Goal: Ask a question: Seek information or help from site administrators or community

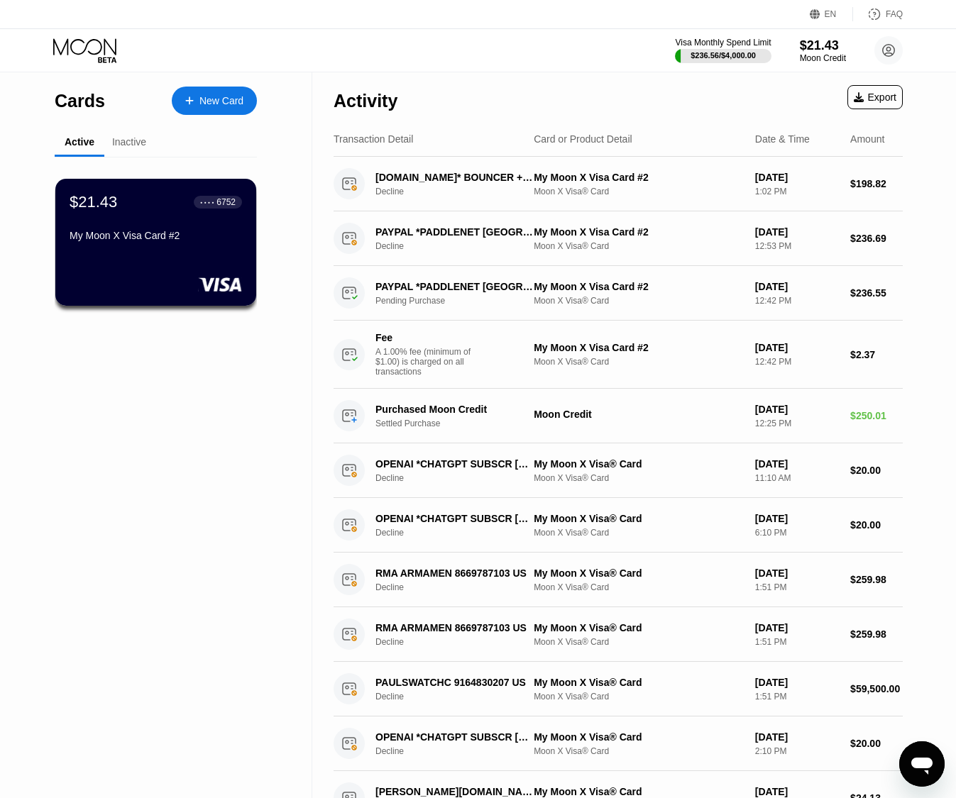
click at [918, 755] on icon "Открыть окно обмена сообщениями" at bounding box center [922, 764] width 26 height 26
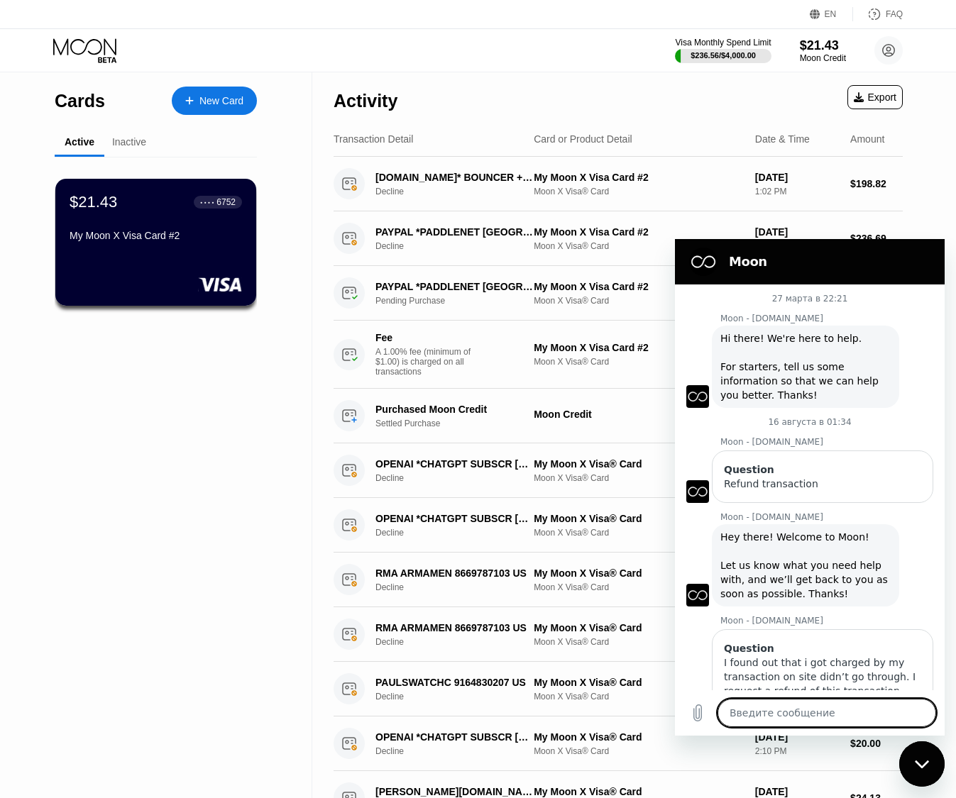
scroll to position [526, 0]
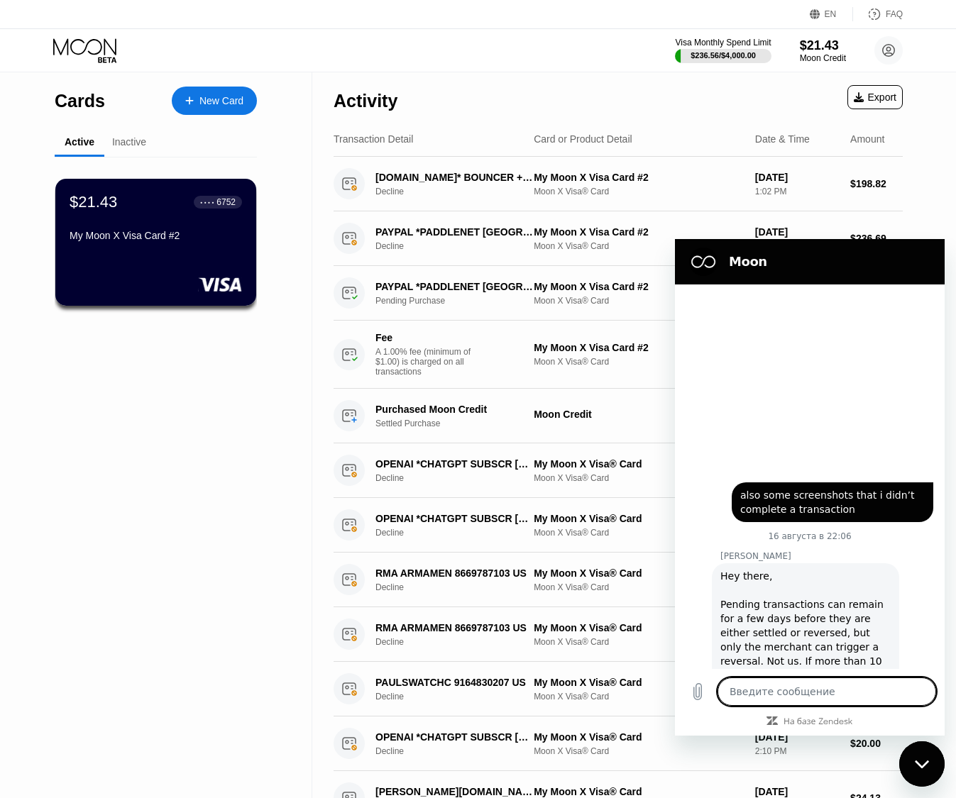
click at [780, 697] on textarea at bounding box center [826, 692] width 219 height 28
type textarea "x"
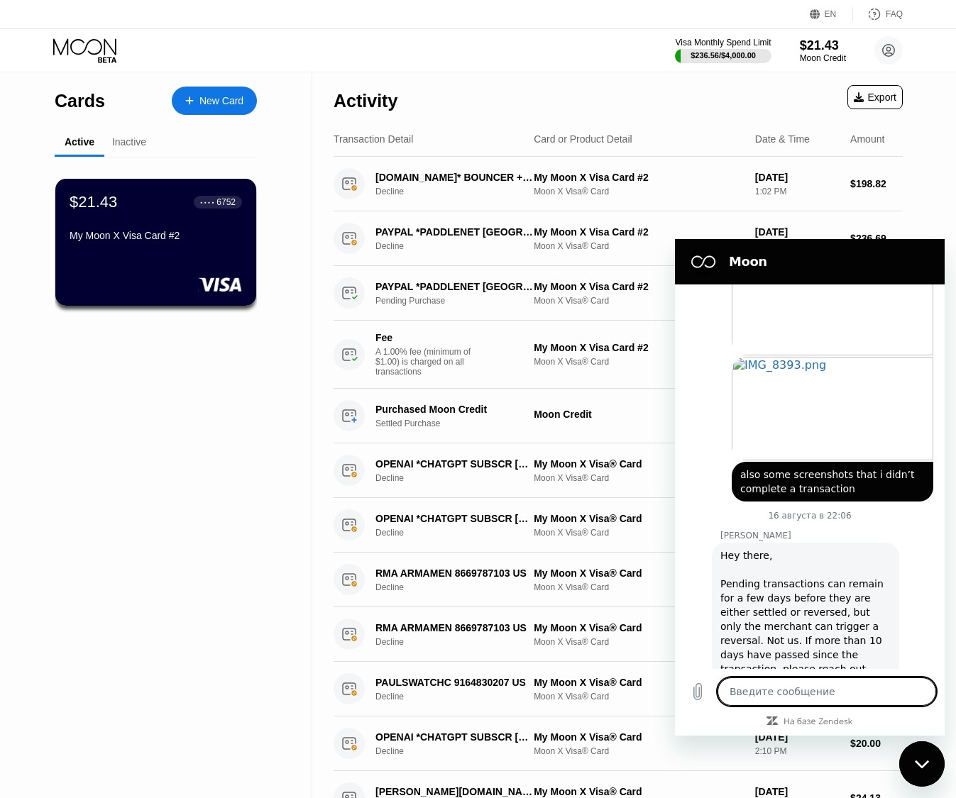
type textarea "Р"
type textarea "x"
type textarea "Ру"
type textarea "x"
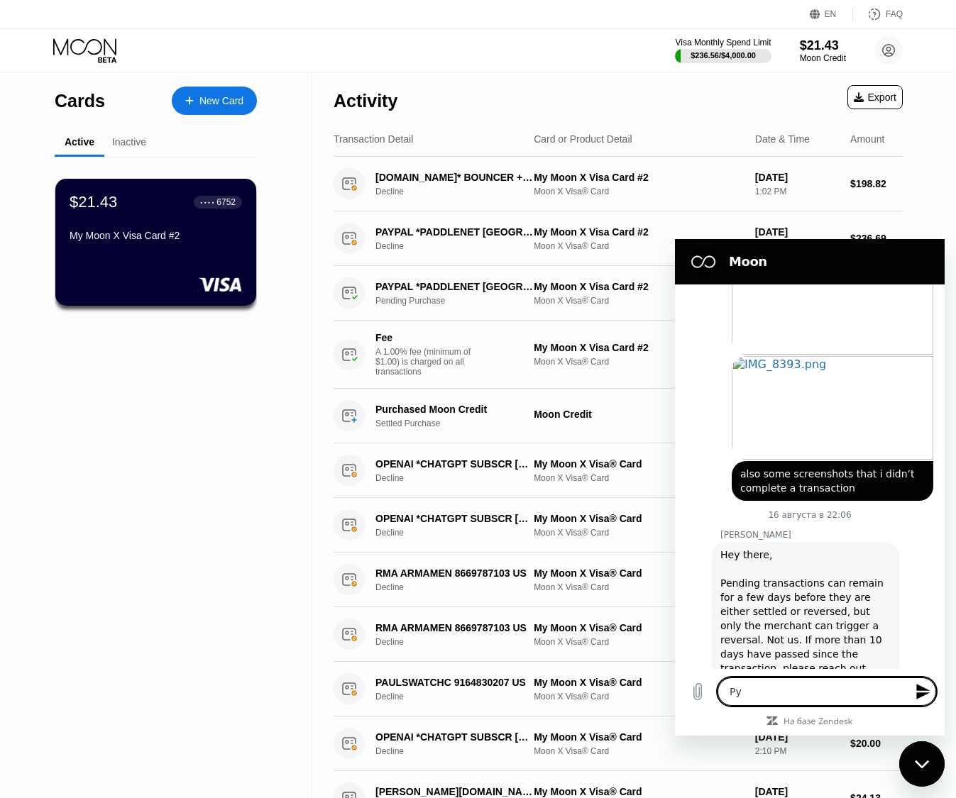
type textarea "Р"
type textarea "x"
type textarea "H"
type textarea "x"
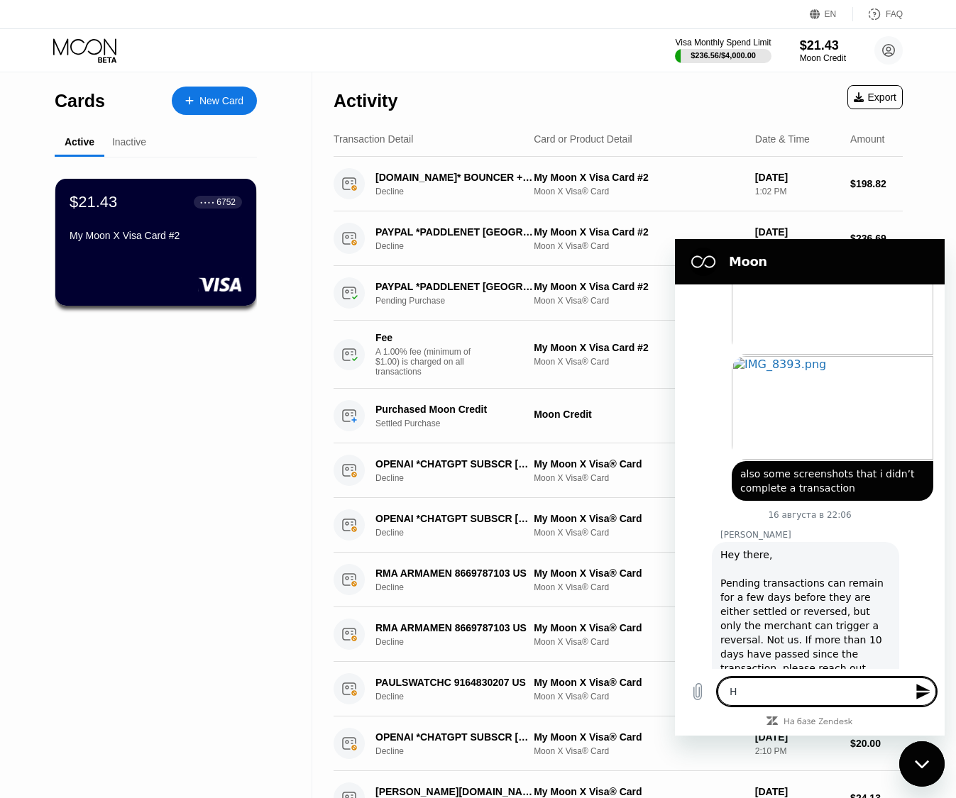
type textarea "He"
type textarea "x"
type textarea "Hel"
type textarea "x"
type textarea "Hell"
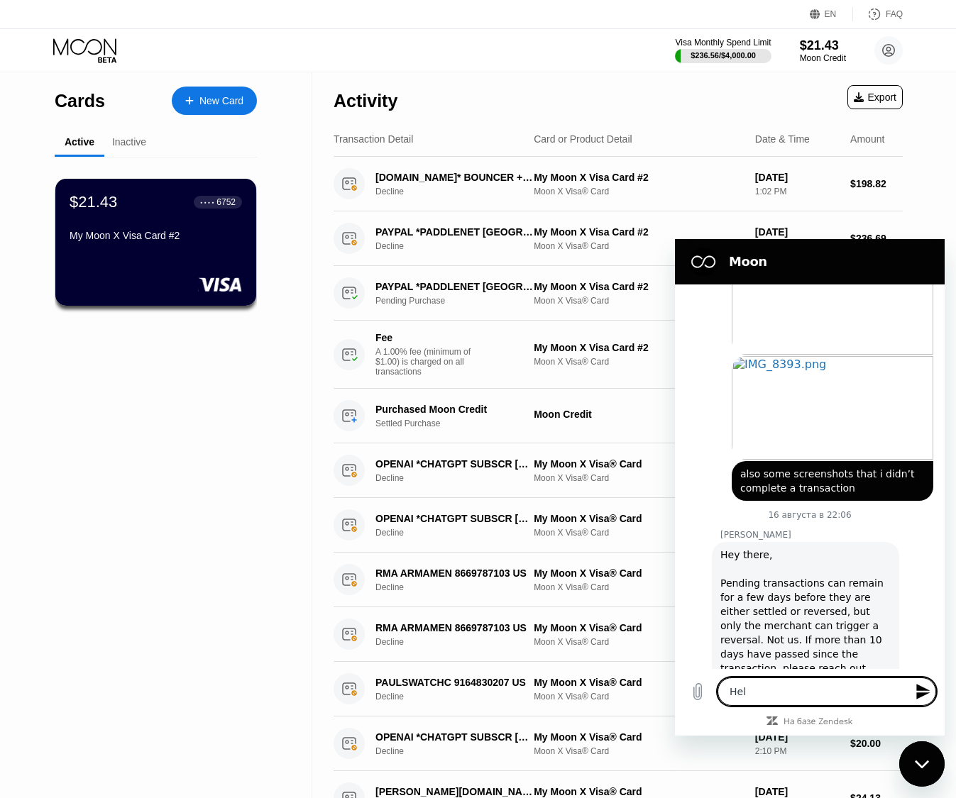
type textarea "x"
type textarea "Hello"
type textarea "x"
type textarea "Hello!"
type textarea "x"
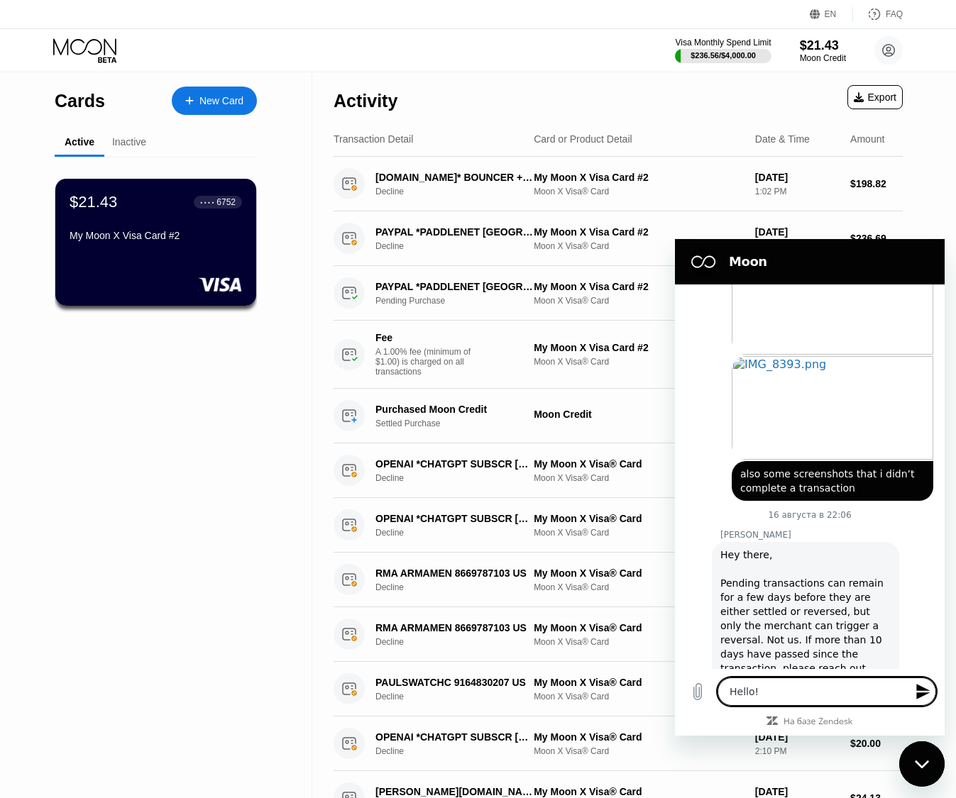
type textarea "Hello!"
type textarea "x"
type textarea "Hello! C"
type textarea "x"
type textarea "Hello! Co"
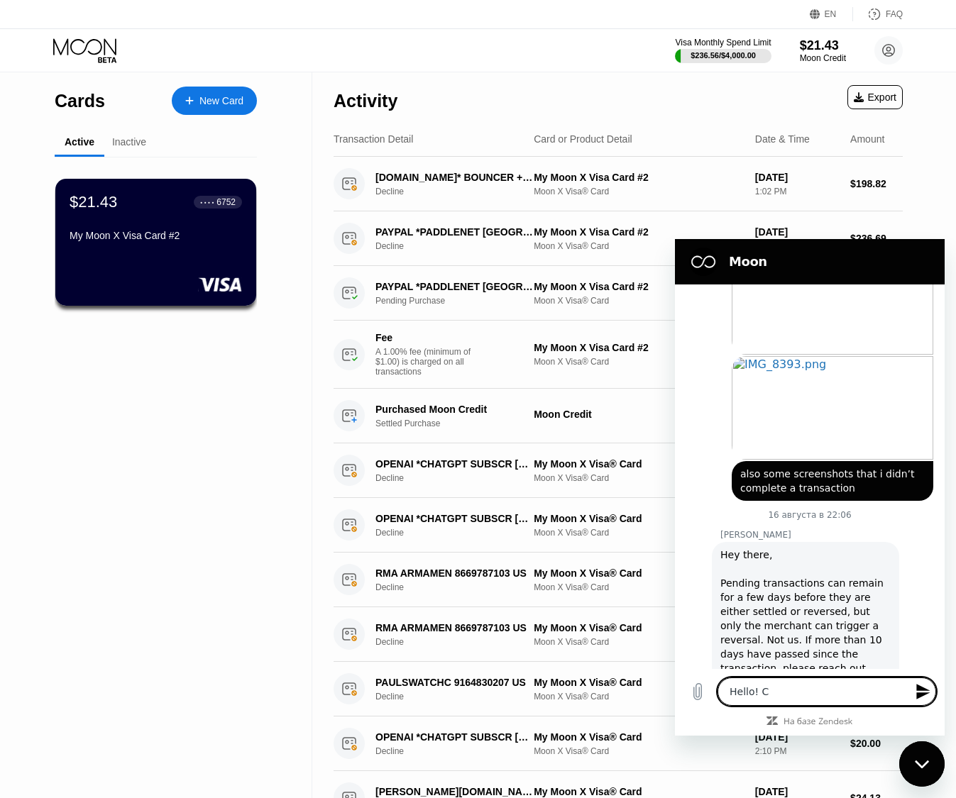
type textarea "x"
type textarea "Hello! Con"
type textarea "x"
type textarea "Hello! Cont"
type textarea "x"
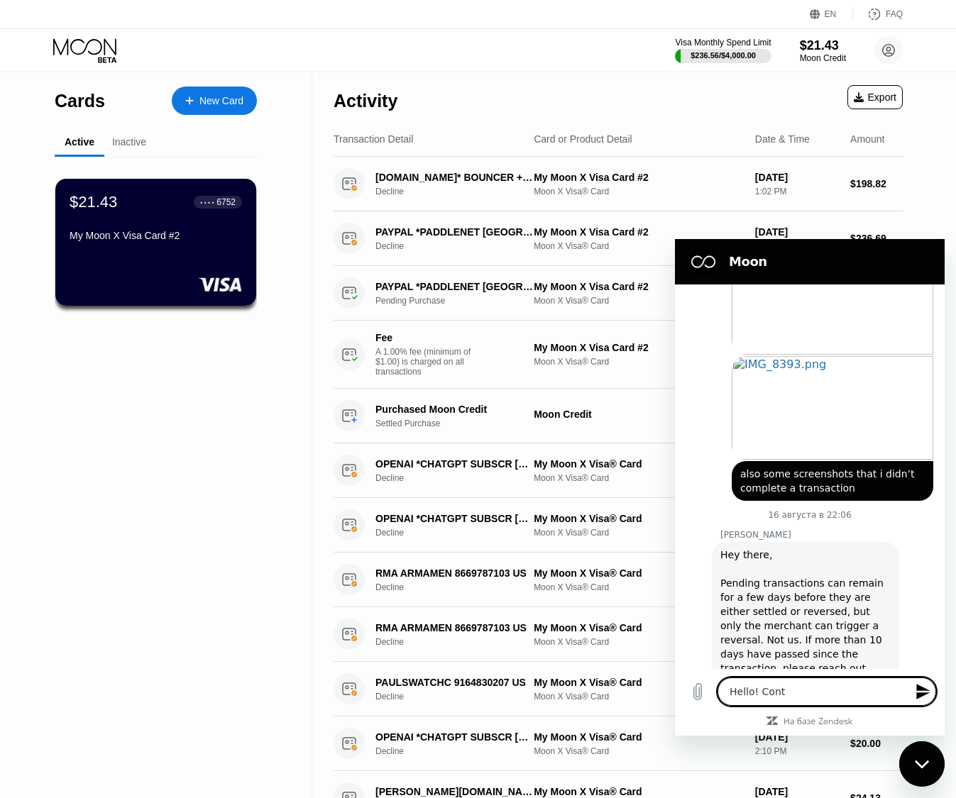
type textarea "Hello! Conta"
type textarea "x"
type textarea "Hello! Contac"
type textarea "x"
type textarea "Hello! Contact"
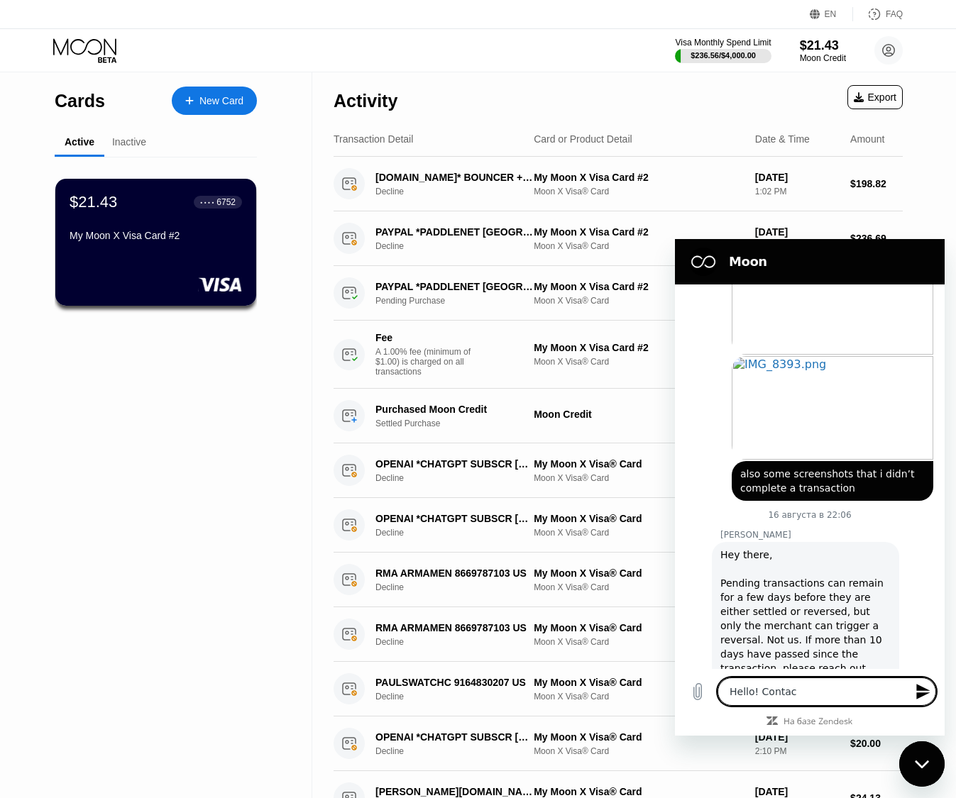
type textarea "x"
type textarea "Hello! Contacti"
type textarea "x"
type textarea "Hello! Contactin"
type textarea "x"
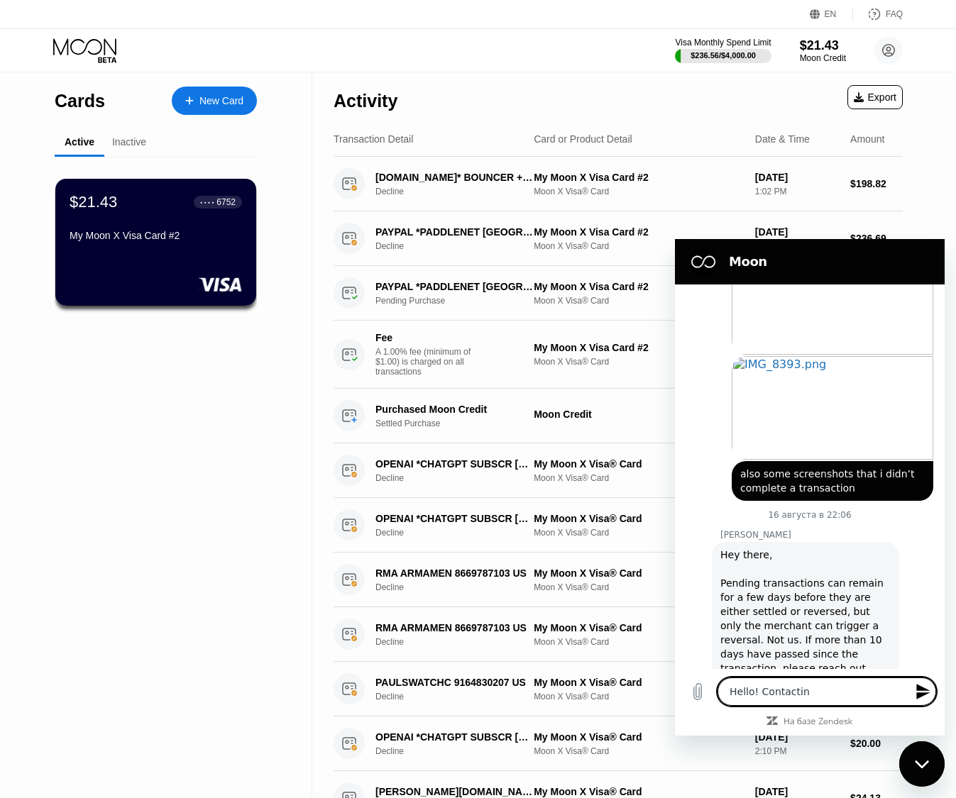
type textarea "Hello! Contacting"
type textarea "x"
type textarea "Hello! Contacting"
type textarea "x"
type textarea "Hello! Contacting a"
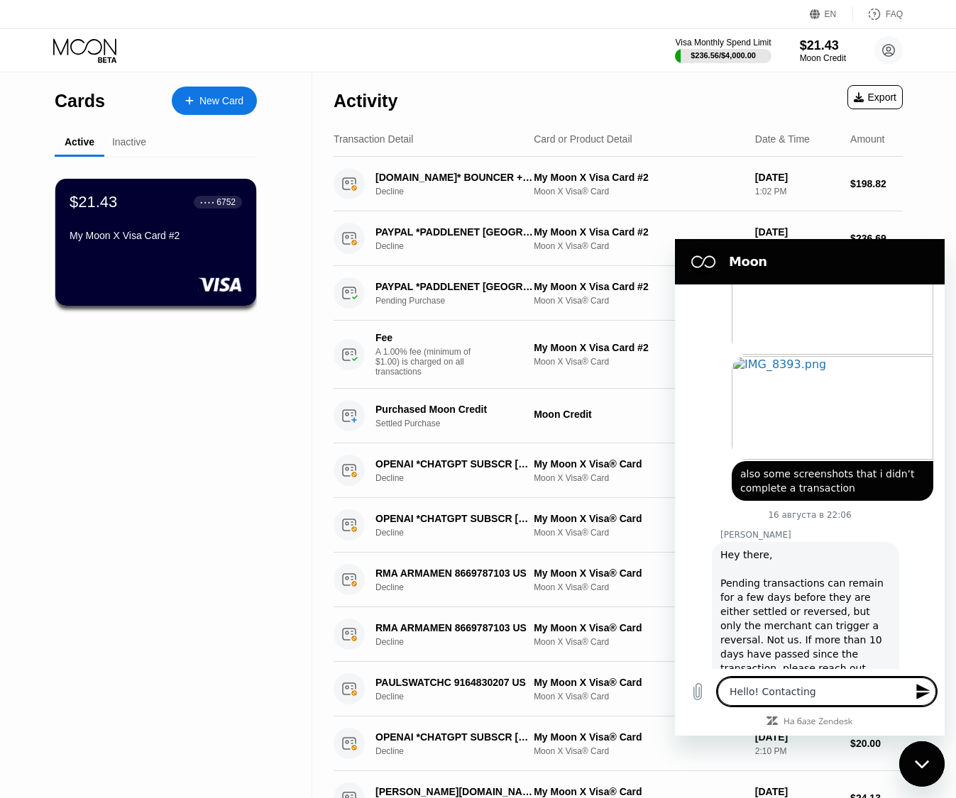
type textarea "x"
type textarea "Hello! Contacting ag"
type textarea "x"
type textarea "Hello! Contacting aga"
type textarea "x"
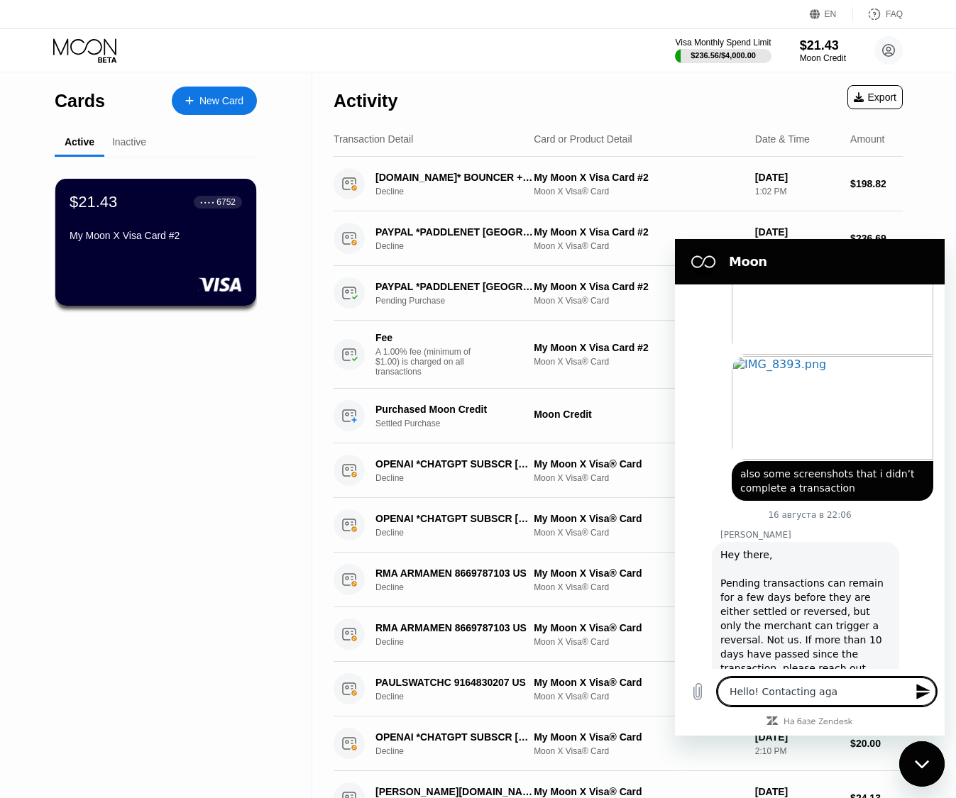
type textarea "Hello! Contacting agai"
type textarea "x"
type textarea "Hello! Contacting again"
type textarea "x"
type textarea "Hello! Contacting again."
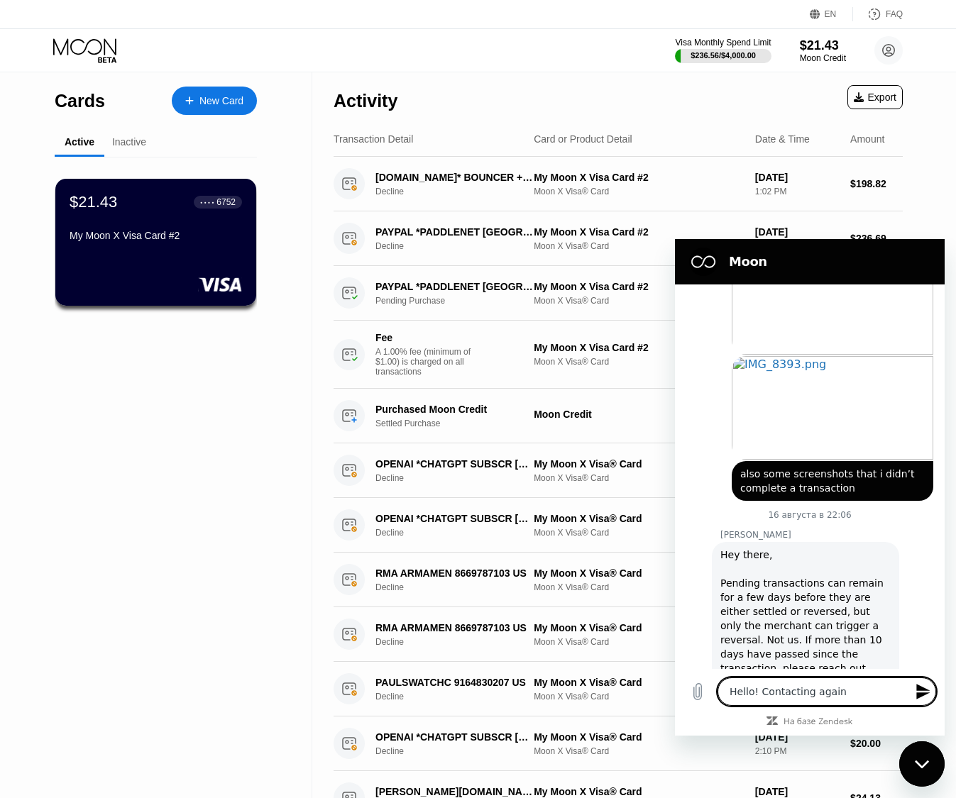
type textarea "x"
type textarea "Hello! Contacting again."
type textarea "x"
type textarea "Hello! Contacting again. T"
type textarea "x"
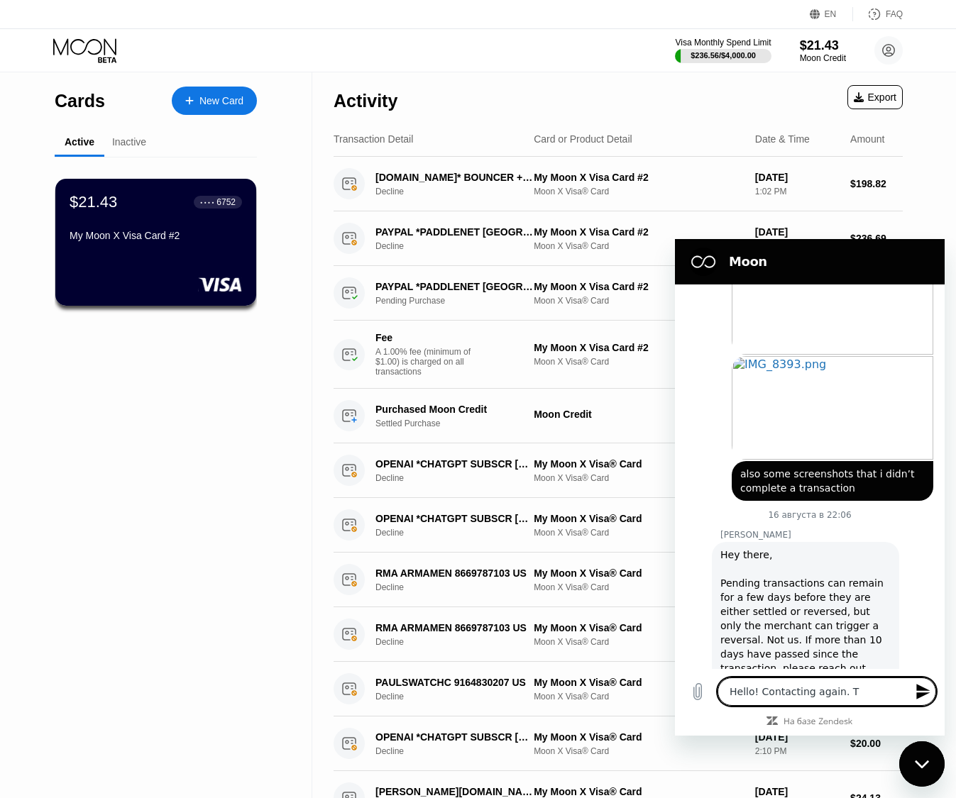
type textarea "Hello! Contacting again. Tr"
type textarea "x"
type textarea "Hello! Contacting again. Tra"
type textarea "x"
type textarea "Hello! Contacting again. [PERSON_NAME]"
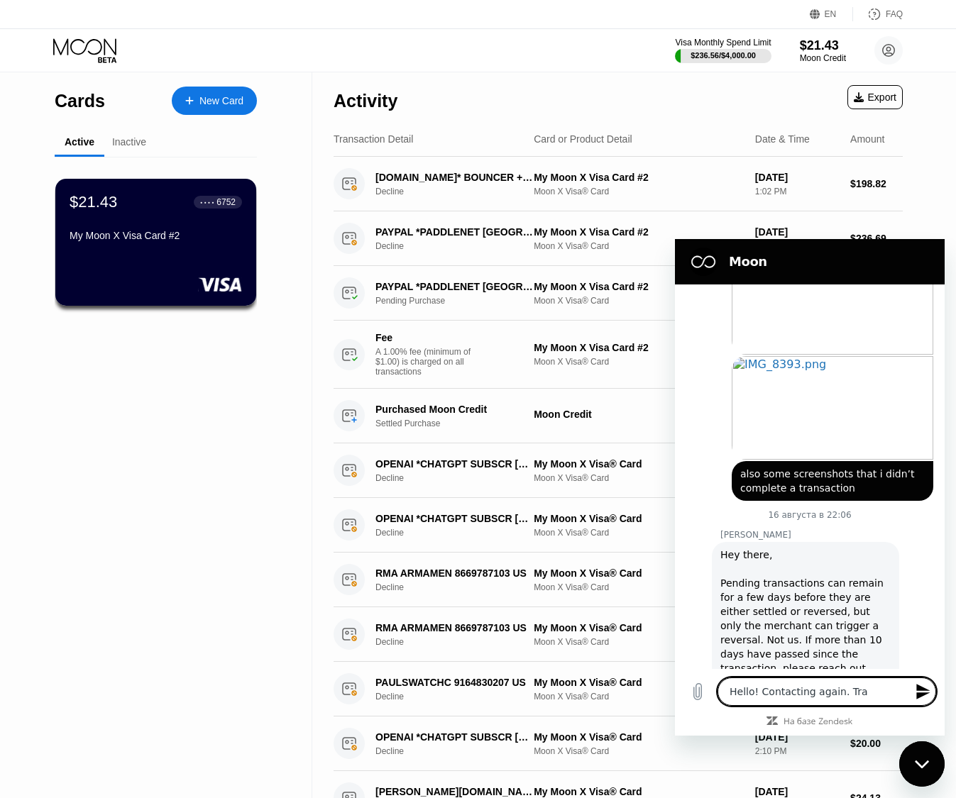
type textarea "x"
type textarea "Hello! Contacting again. Trans"
type textarea "x"
type textarea "Hello! Contacting again. Transa"
type textarea "x"
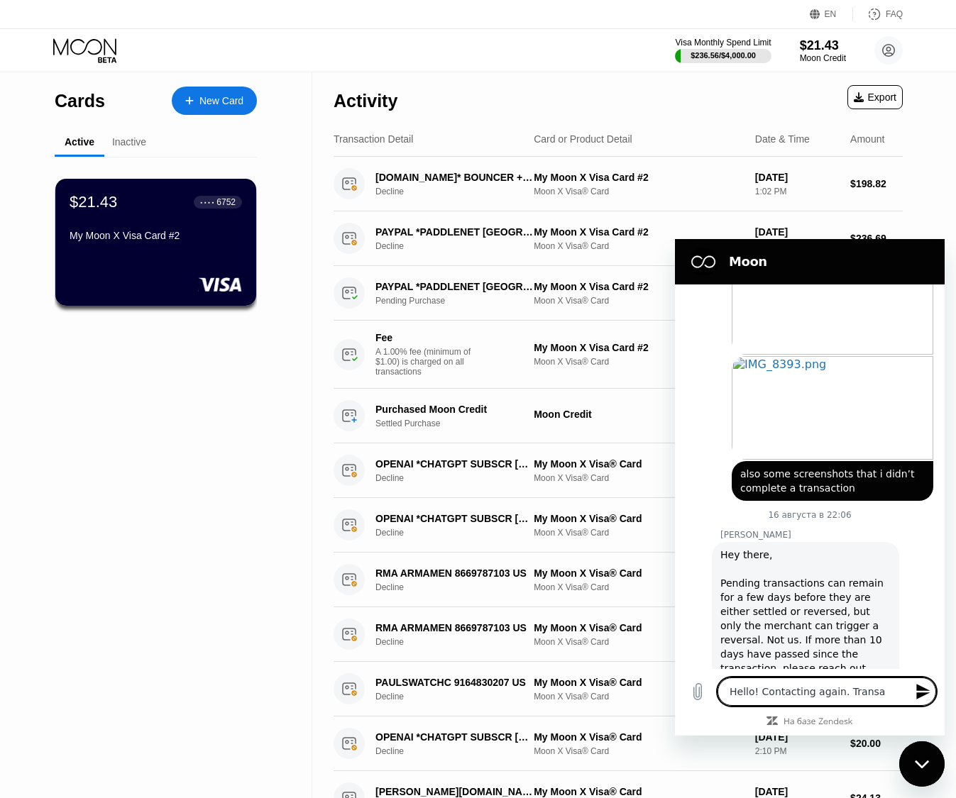
type textarea "Hello! Contacting again. Transac"
type textarea "x"
type textarea "Hello! Contacting again. Transact"
type textarea "x"
type textarea "Hello! Contacting again. Transacti"
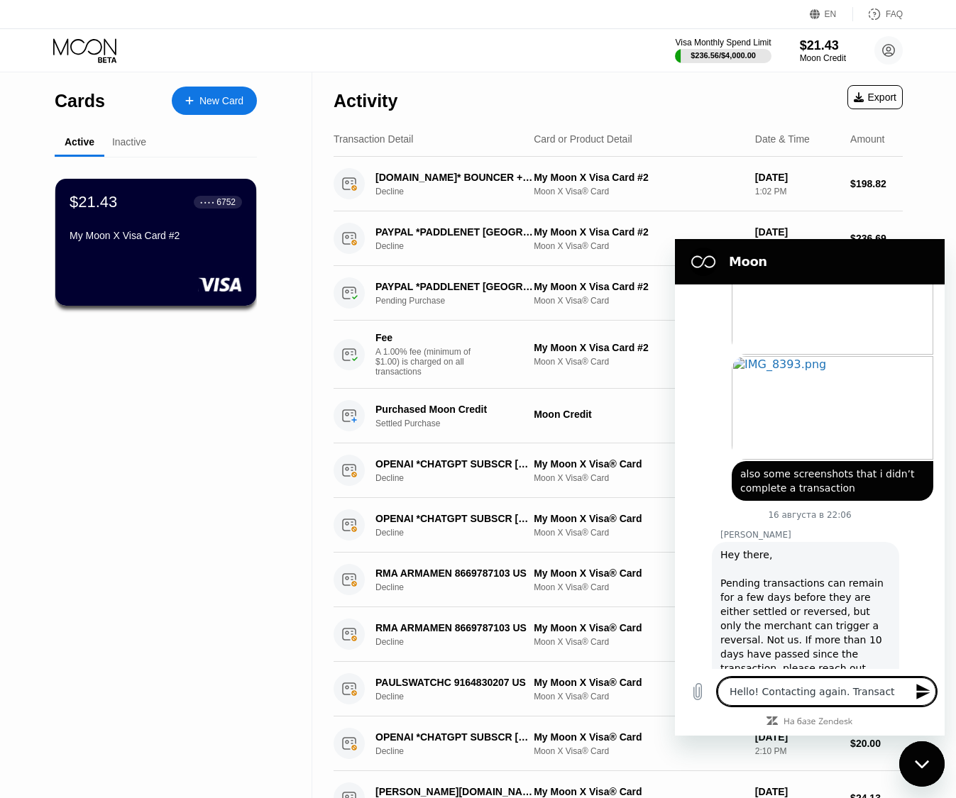
type textarea "x"
type textarea "Hello! Contacting again. Transactio"
type textarea "x"
type textarea "Hello! Contacting again. Transaction"
type textarea "x"
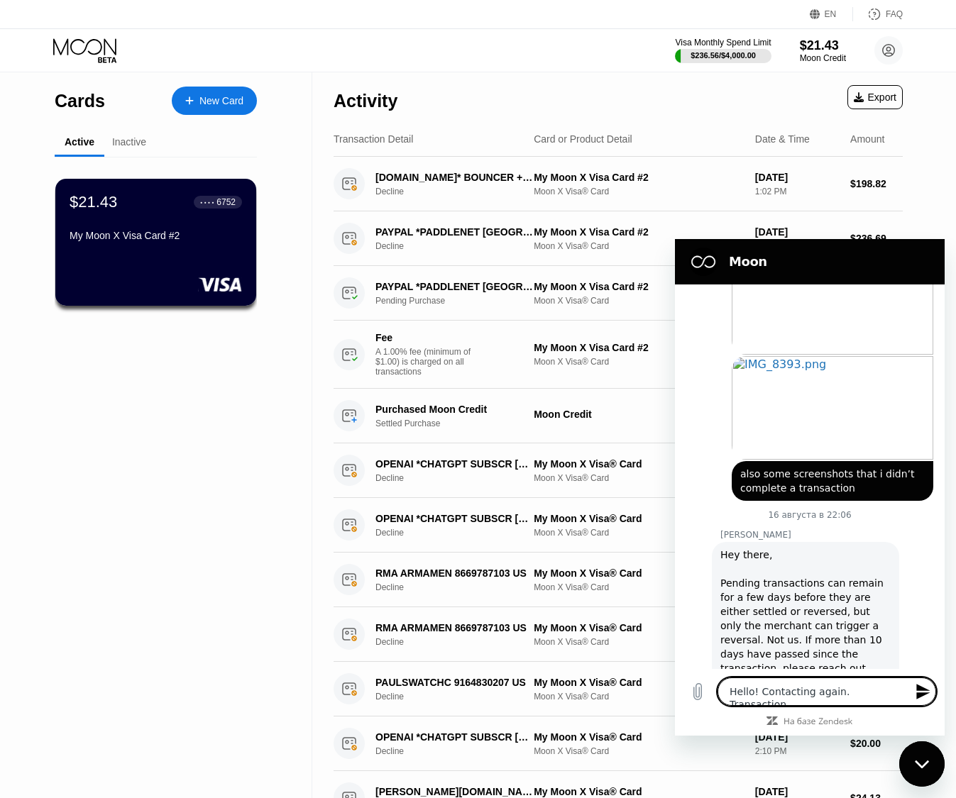
type textarea "Hello! Contacting again. Transaction"
type textarea "x"
type textarea "Hello! Contacting again. Transaction s"
type textarea "x"
type textarea "Hello! Contacting again. Transaction si"
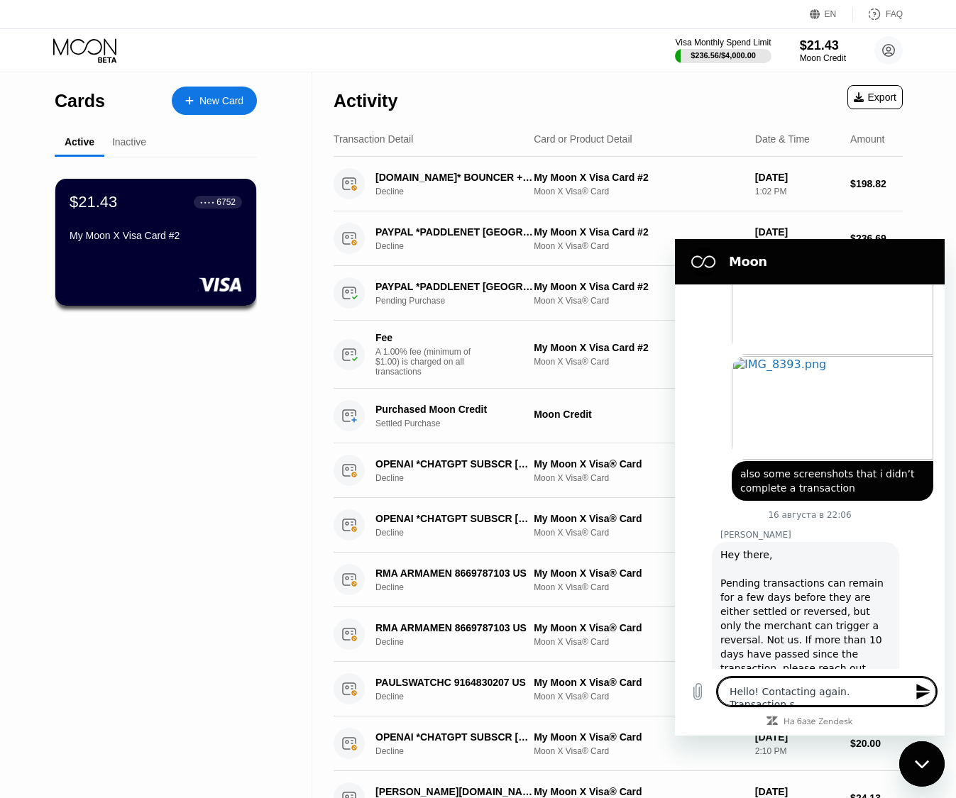
type textarea "x"
type textarea "Hello! Contacting again. Transaction s"
type textarea "x"
type textarea "Hello! Contacting again. Transaction st"
type textarea "x"
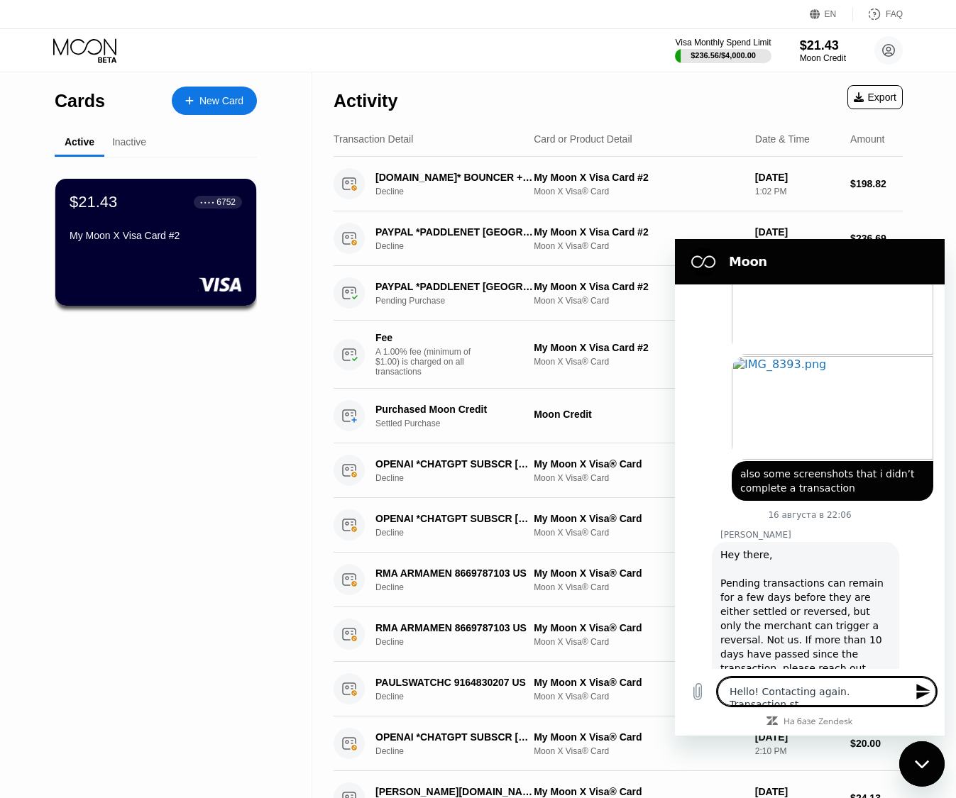
type textarea "Hello! Contacting again. Transaction sti"
type textarea "x"
type textarea "Hello! Contacting again. Transaction stil"
type textarea "x"
type textarea "Hello! Contacting again. Transaction still"
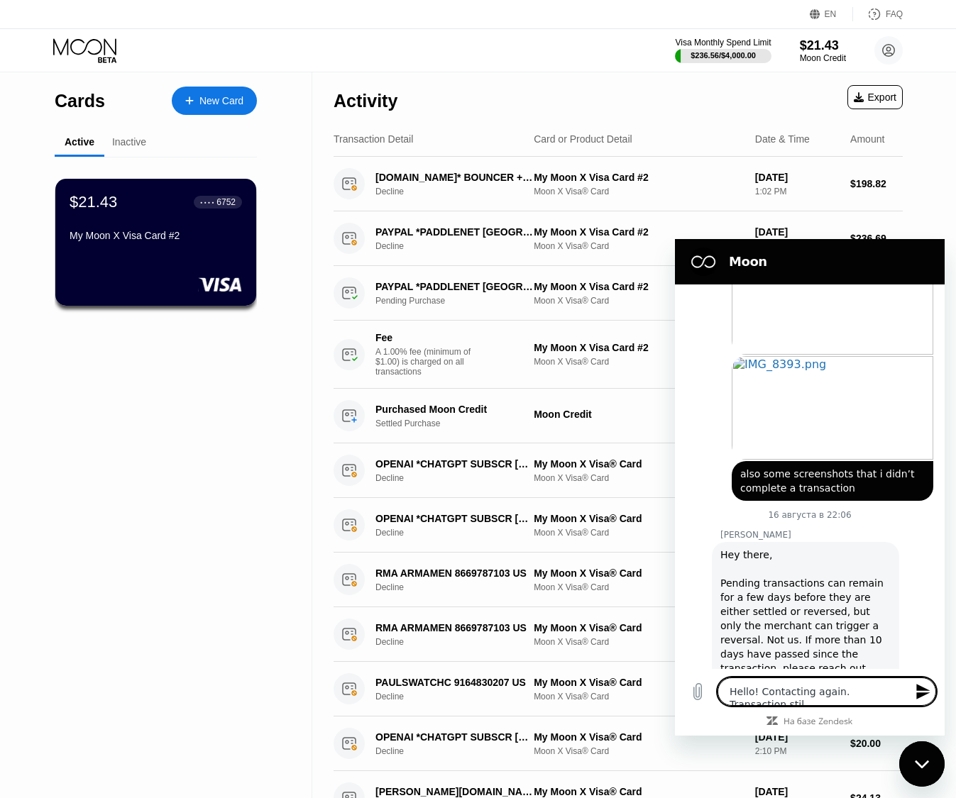
type textarea "x"
type textarea "Hello! Contacting again. Transaction still"
type textarea "x"
type textarea "Hello! Contacting again. Transaction still p"
type textarea "x"
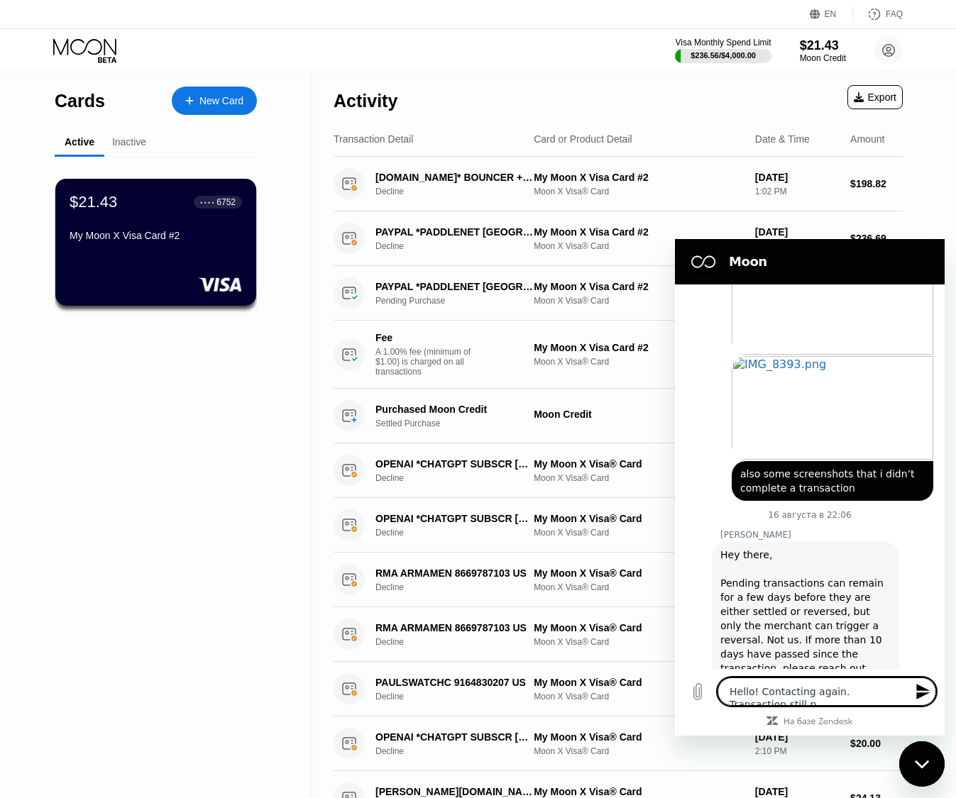
type textarea "Hello! Contacting again. Transaction still pe"
type textarea "x"
type textarea "Hello! Contacting again. Transaction still pen"
type textarea "x"
type textarea "Hello! Contacting again. Transaction still pend"
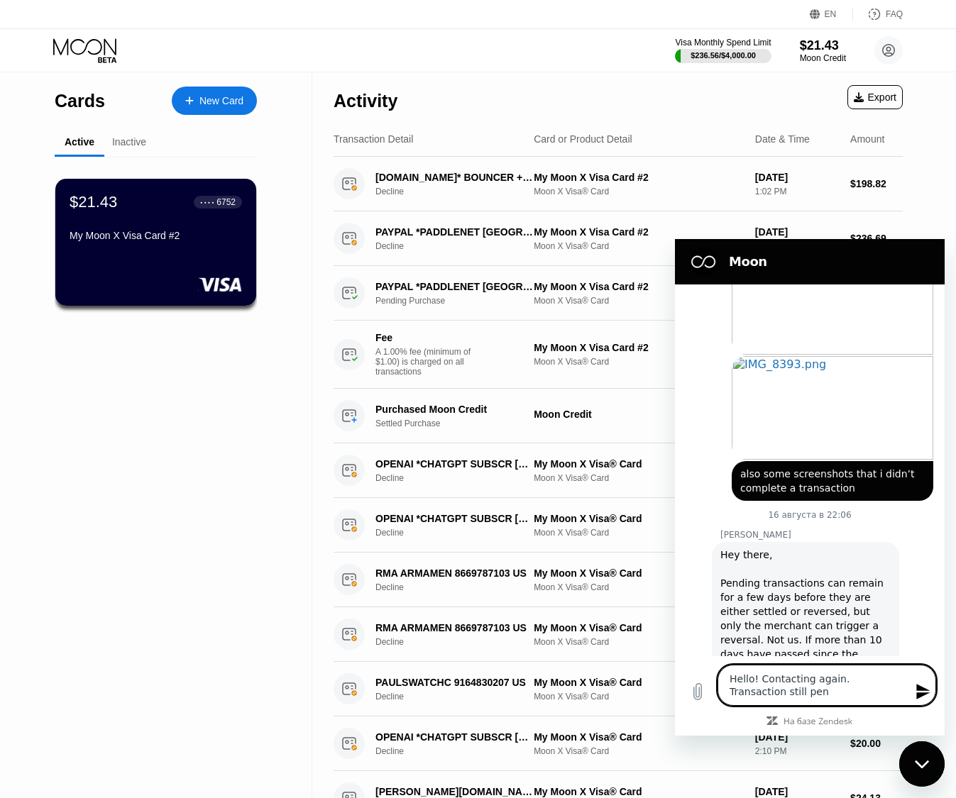
type textarea "x"
type textarea "Hello! Contacting again. Transaction still pendi"
type textarea "x"
type textarea "Hello! Contacting again. Transaction still pendin"
type textarea "x"
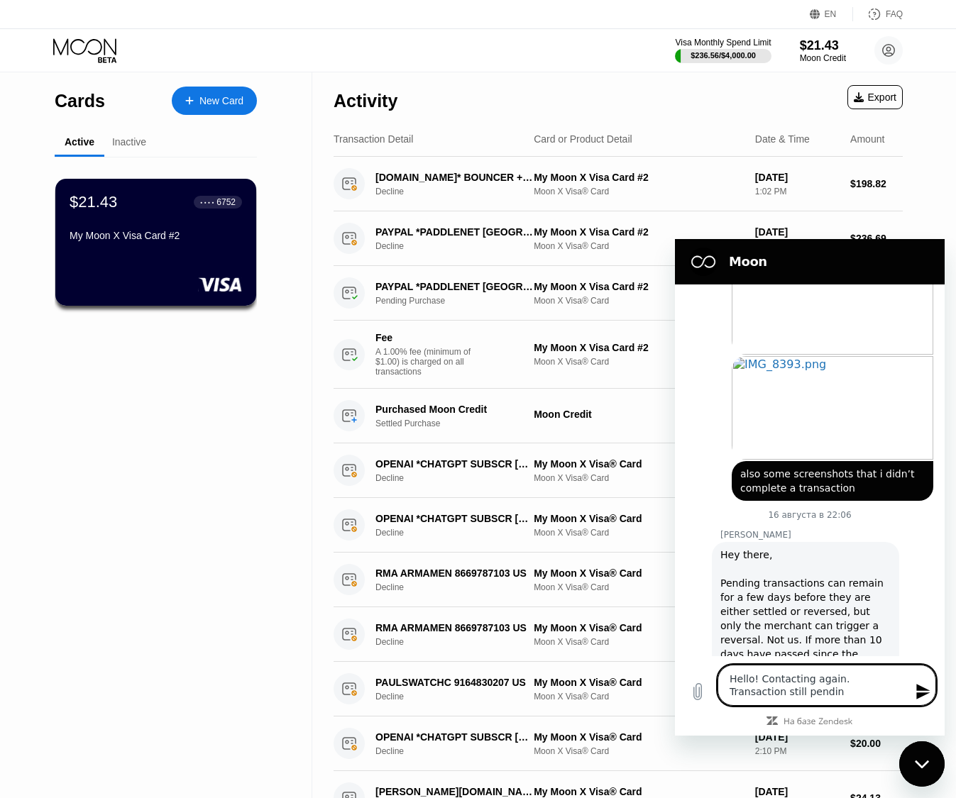
type textarea "Hello! Contacting again. Transaction still pendin"
type textarea "x"
type textarea "Hello! Contacting again. Transaction still pendin"
type textarea "x"
type textarea "Hello! Contacting again. Transaction still pending"
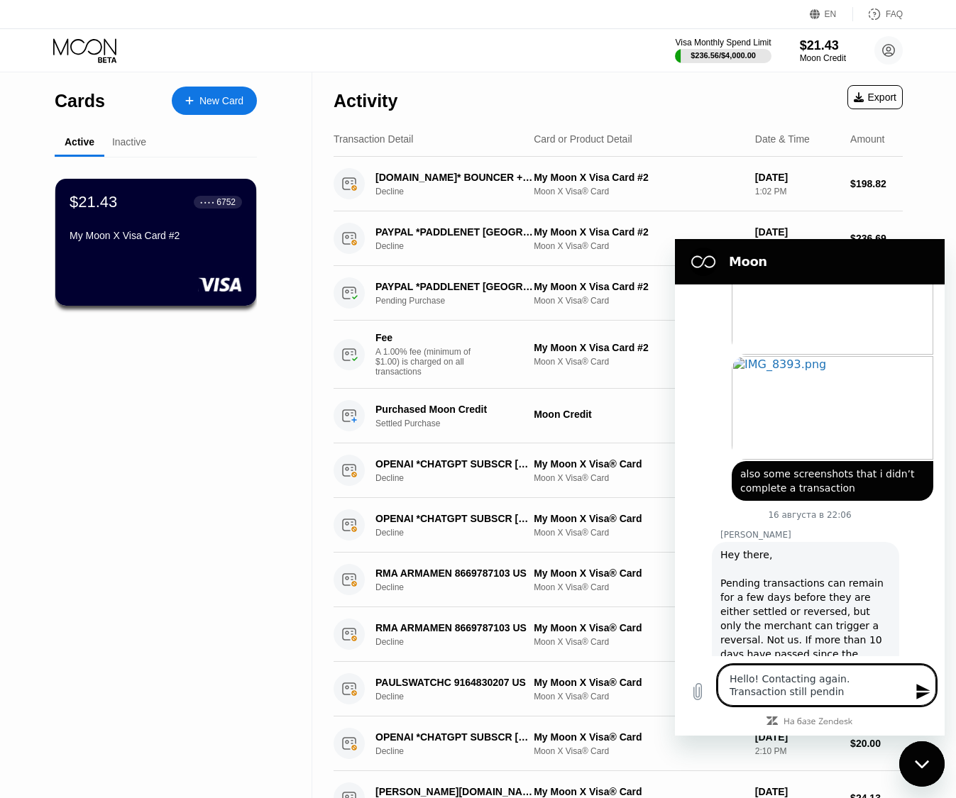
type textarea "x"
type textarea "Hello! Contacting again. Transaction still pending"
type textarea "x"
type textarea "Hello! Contacting again. Transaction still pending a"
type textarea "x"
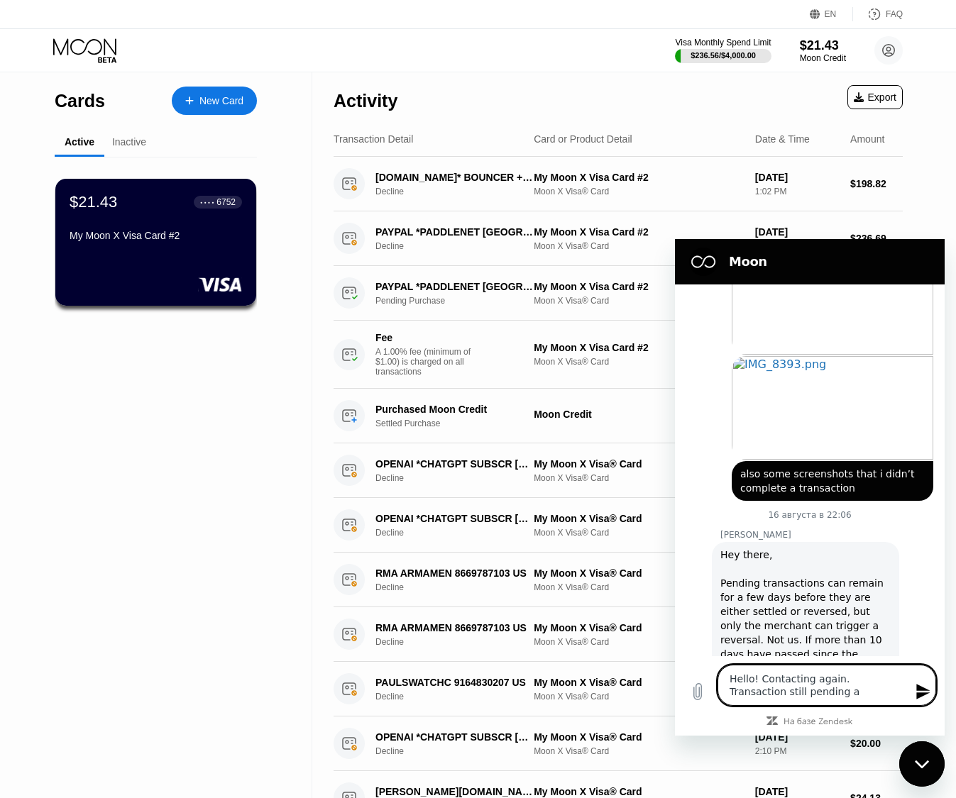
type textarea "Hello! Contacting again. Transaction still pending an"
type textarea "x"
type textarea "Hello! Contacting again. Transaction still pending and"
type textarea "x"
type textarea "Hello! Contacting again. Transaction still pending"
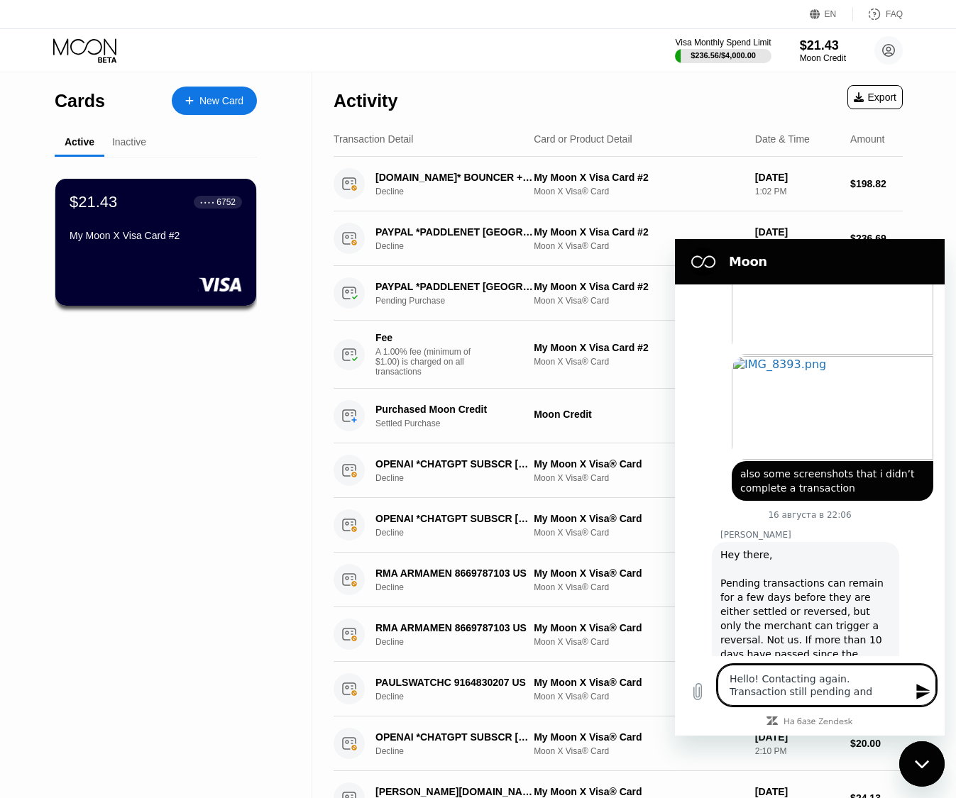
type textarea "x"
type textarea "Hello! Contacting again. Transaction still pending a"
type textarea "x"
type textarea "Hello! Contacting again. Transaction still pending"
type textarea "x"
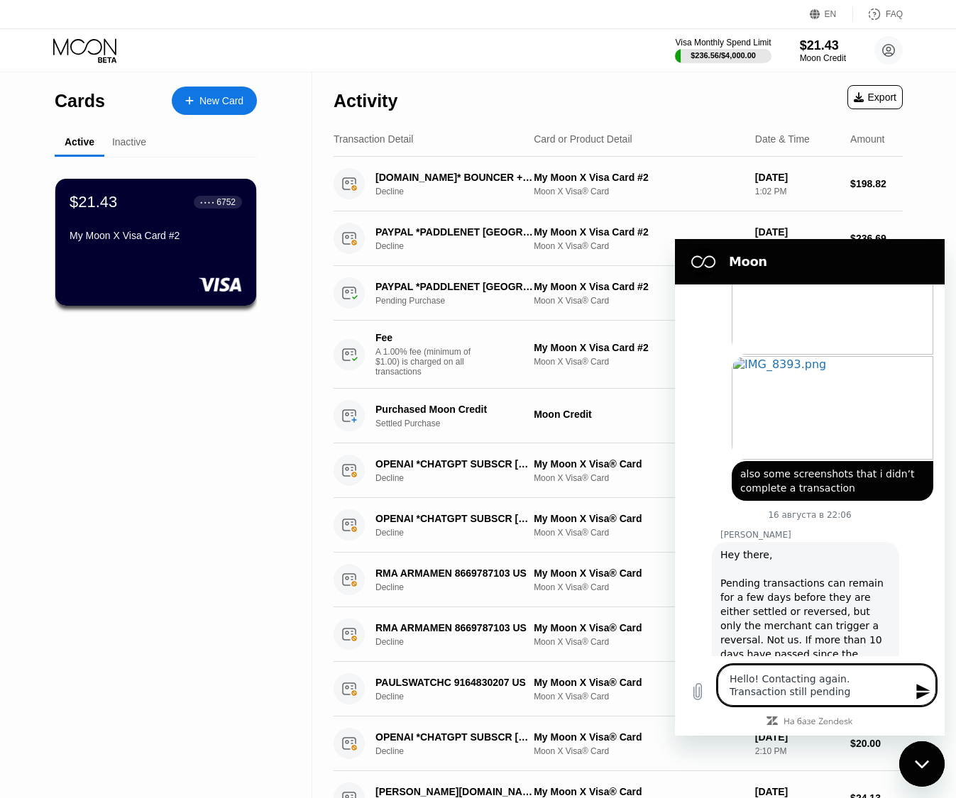
type textarea "Hello! Contacting again. Transaction still pending f"
type textarea "x"
type textarea "Hello! Contacting again. Transaction still pending fo"
type textarea "x"
type textarea "Hello! Contacting again. Transaction still pending for"
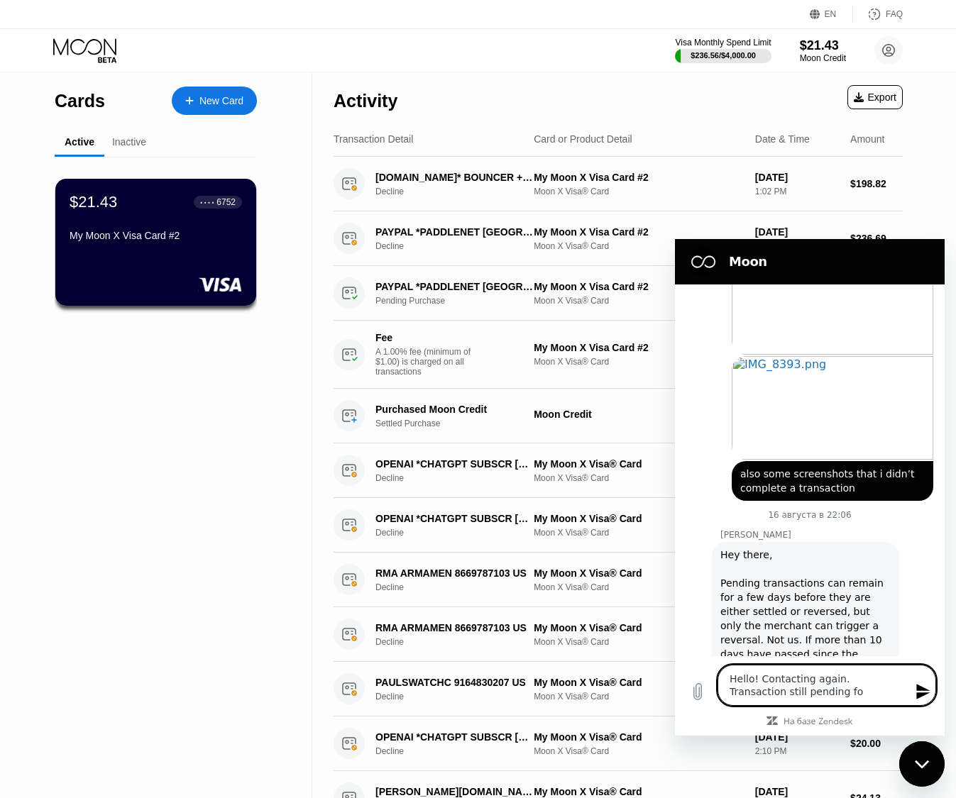
type textarea "x"
type textarea "Hello! Contacting again. Transaction still pending for"
type textarea "x"
type textarea "Hello! Contacting again. Transaction still pending for a"
type textarea "x"
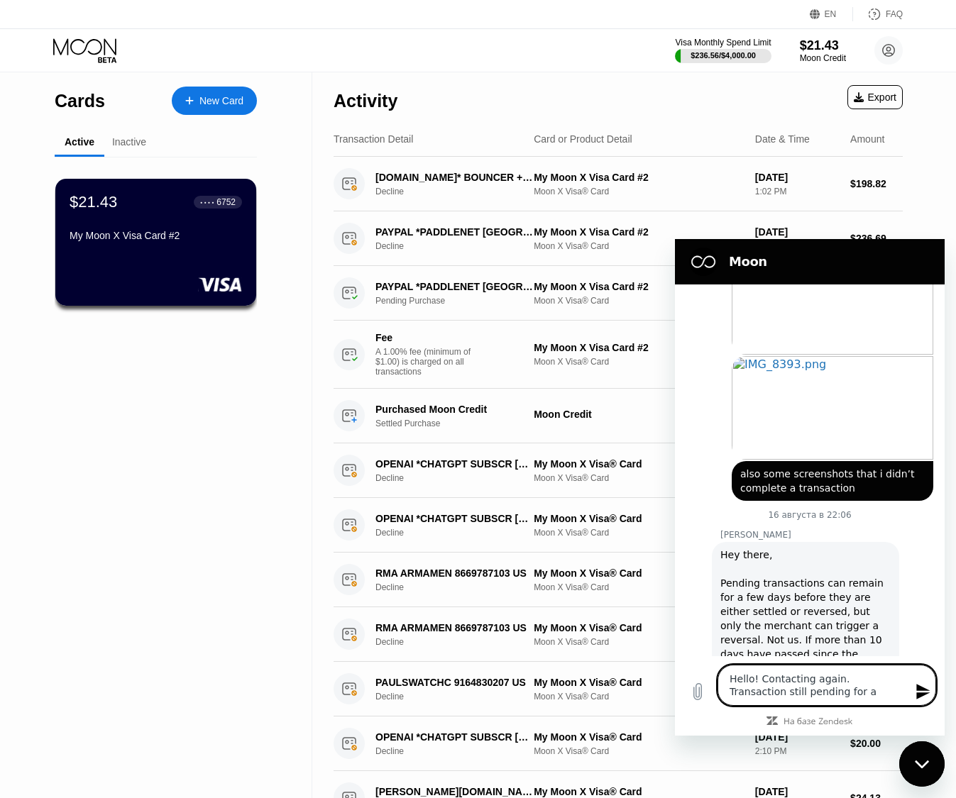
type textarea "Hello! Contacting again. Transaction still pending for ab"
type textarea "x"
type textarea "Hello! Contacting again. Transaction still pending for abo"
type textarea "x"
type textarea "Hello! Contacting again. Transaction still pending for abou"
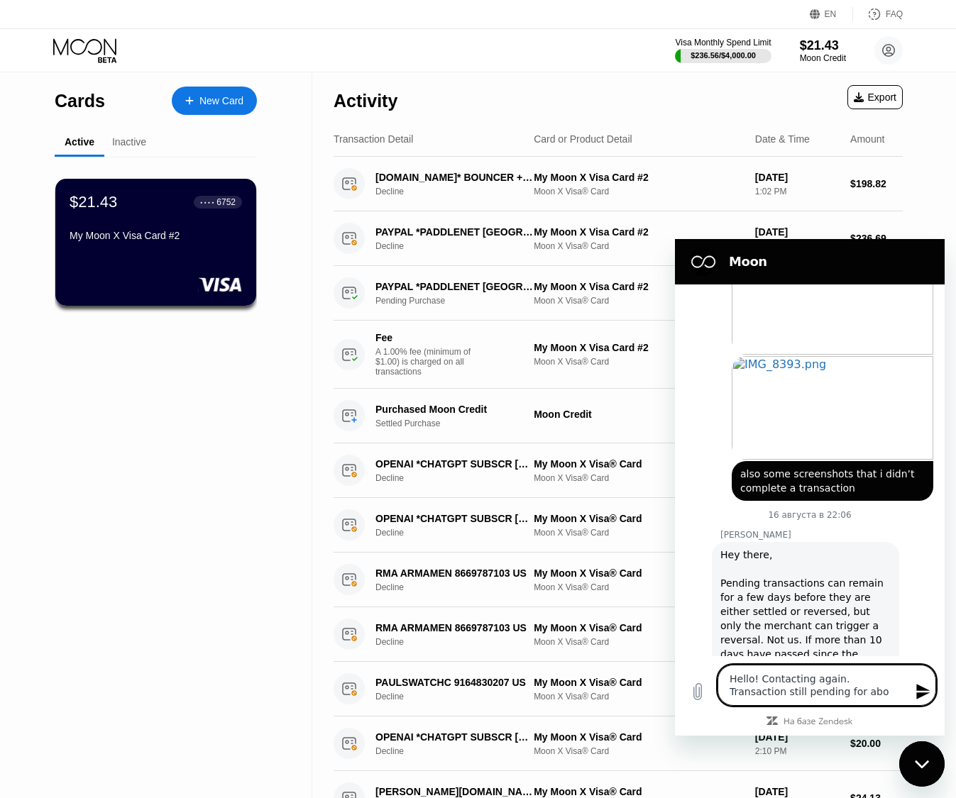
type textarea "x"
type textarea "Hello! Contacting again. Transaction still pending for about"
type textarea "x"
type textarea "Hello! Contacting again. Transaction still pending for about"
type textarea "x"
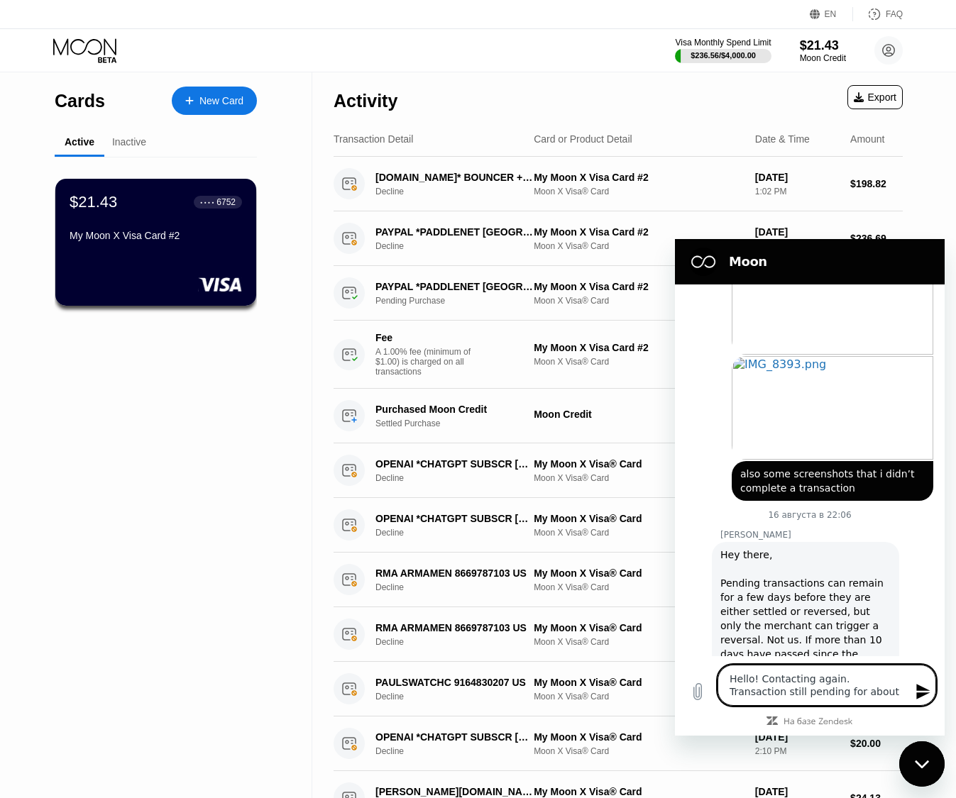
type textarea "Hello! Contacting again. Transaction still pending for about +"
type textarea "x"
type textarea "Hello! Contacting again. Transaction still pending for about +/"
type textarea "x"
type textarea "Hello! Contacting again. Transaction still pending for about +/-"
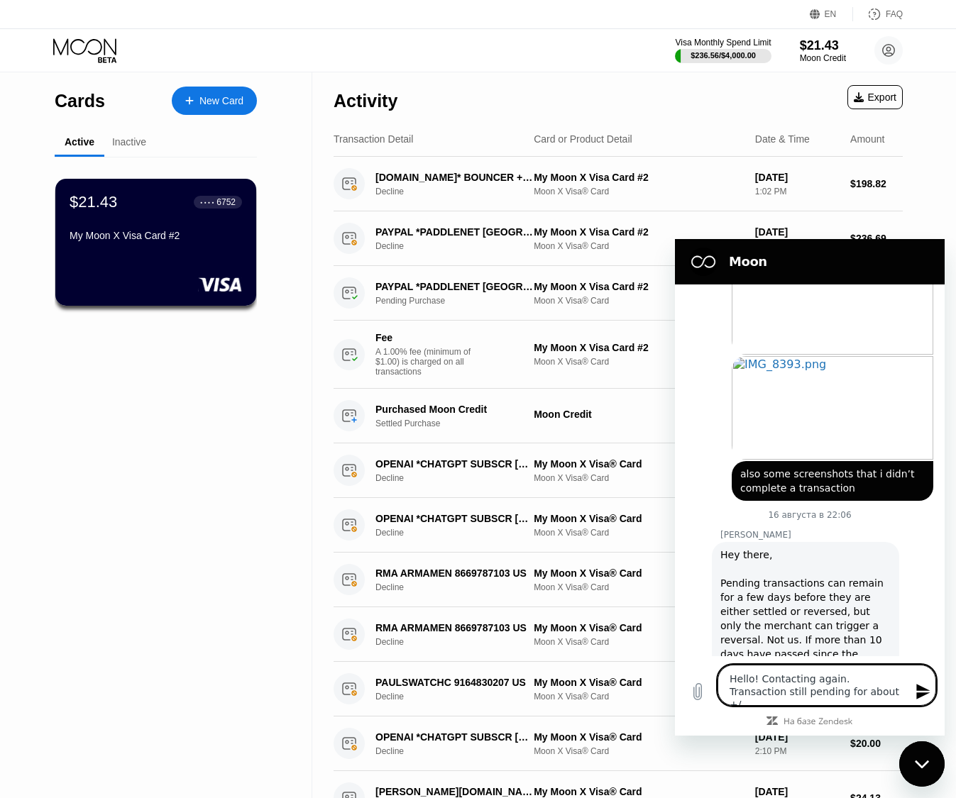
type textarea "x"
type textarea "Hello! Contacting again. Transaction still pending for about +/-"
type textarea "x"
type textarea "Hello! Contacting again. Transaction still pending for about +/- 1"
type textarea "x"
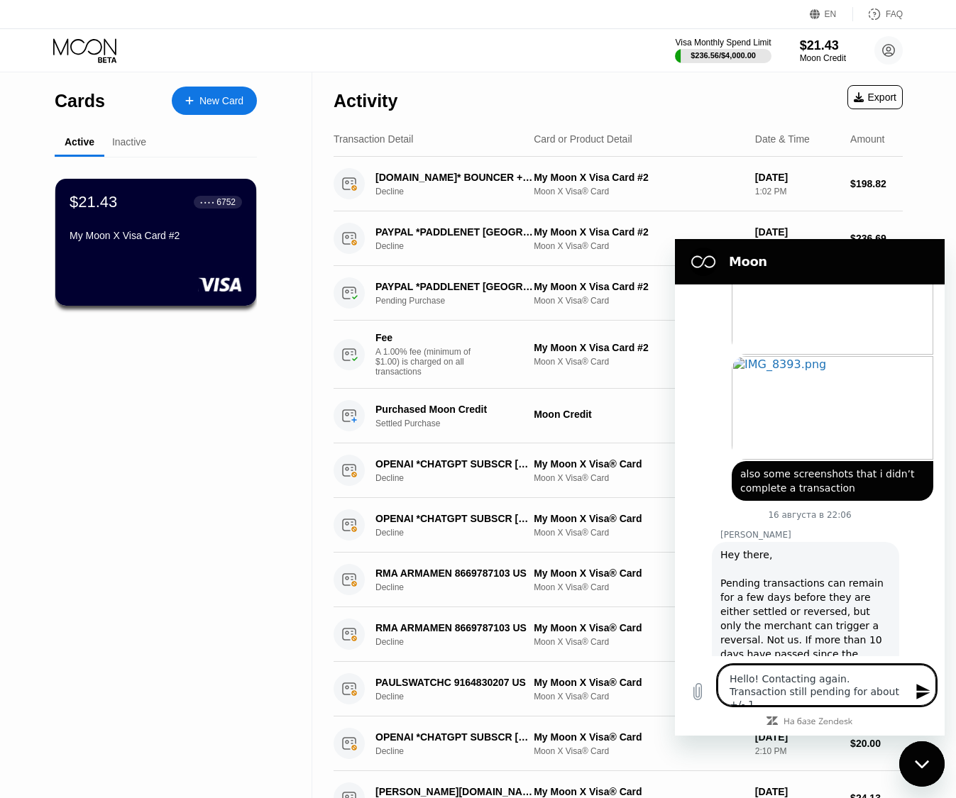
type textarea "Hello! Contacting again. Transaction still pending for about +/- 10"
type textarea "x"
type textarea "Hello! Contacting again. Transaction still pending for about +/- 10"
type textarea "x"
type textarea "Hello! Contacting again. Transaction still pending for about +/- 10 d"
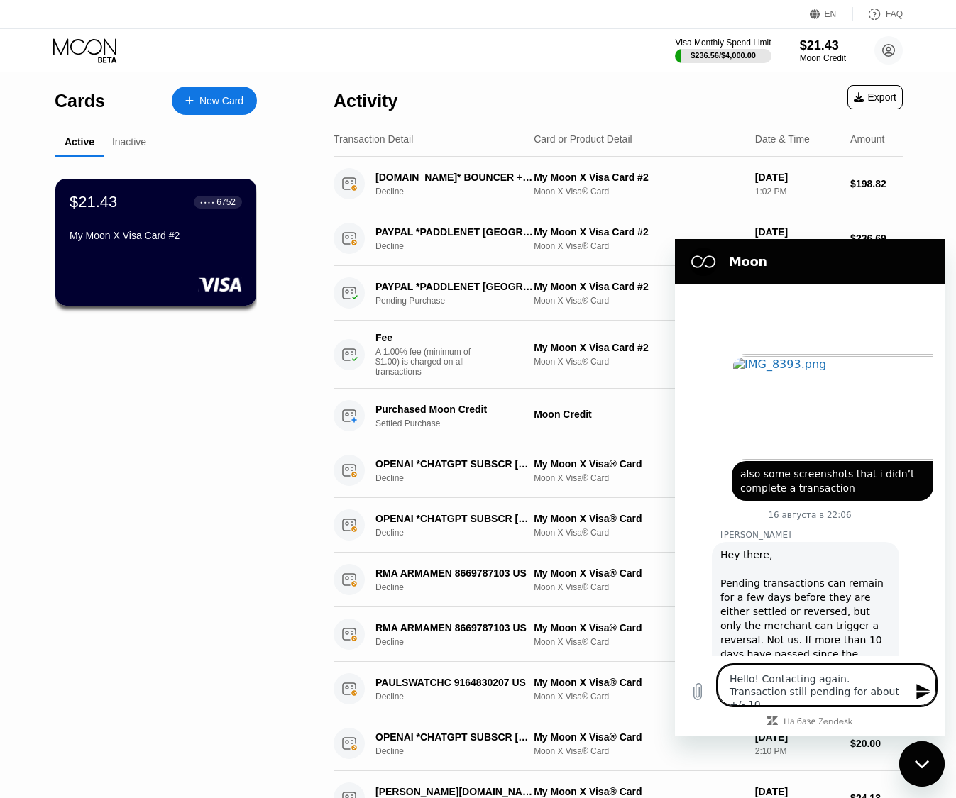
type textarea "x"
type textarea "Hello! Contacting again. Transaction still pending for about +/- 10 da"
type textarea "x"
type textarea "Hello! Contacting again. Transaction still pending for about +/- 10 day"
type textarea "x"
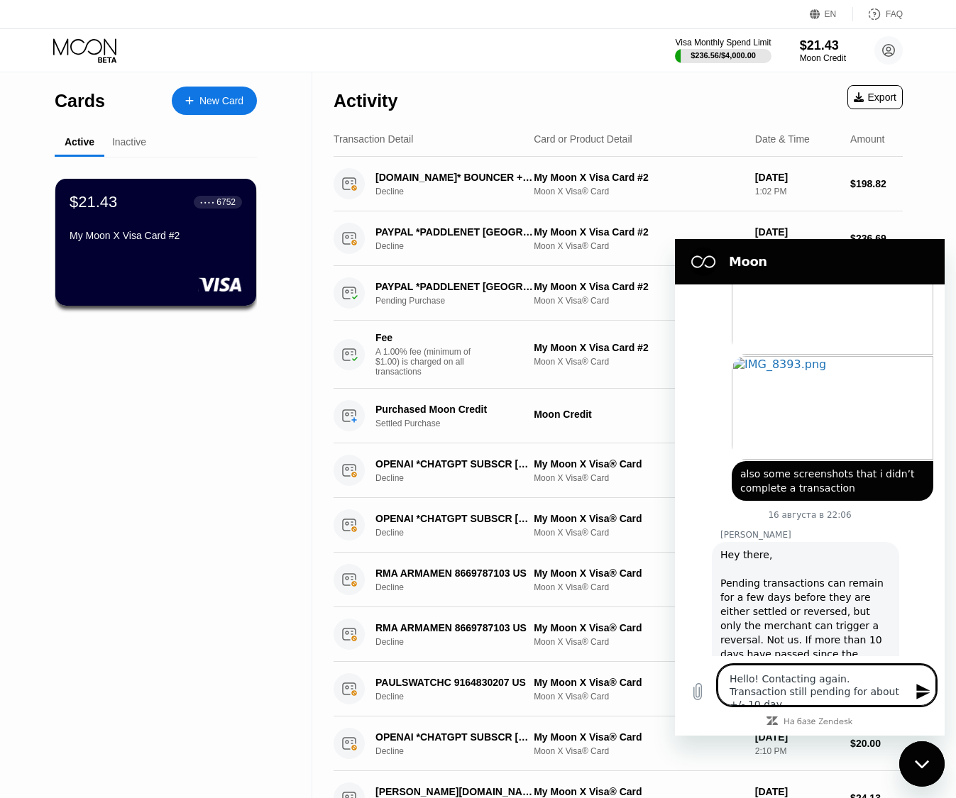
type textarea "Hello! Contacting again. Transaction still pending for about +/- 10 dayu"
type textarea "x"
type textarea "Hello! Contacting again. Transaction still pending for about +/- 10 dayus"
type textarea "x"
type textarea "Hello! Contacting again. Transaction still pending for about +/- 10 dayu"
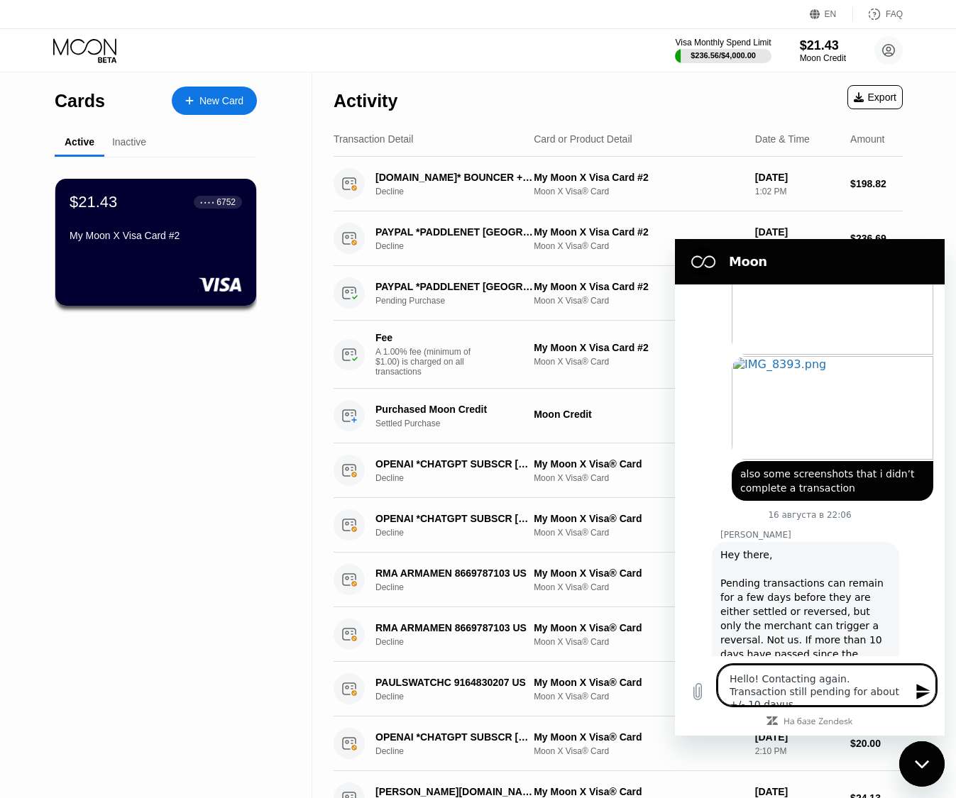
type textarea "x"
type textarea "Hello! Contacting again. Transaction still pending for about +/- 10 day"
type textarea "x"
type textarea "Hello! Contacting again. Transaction still pending for about +/- 10 days"
type textarea "x"
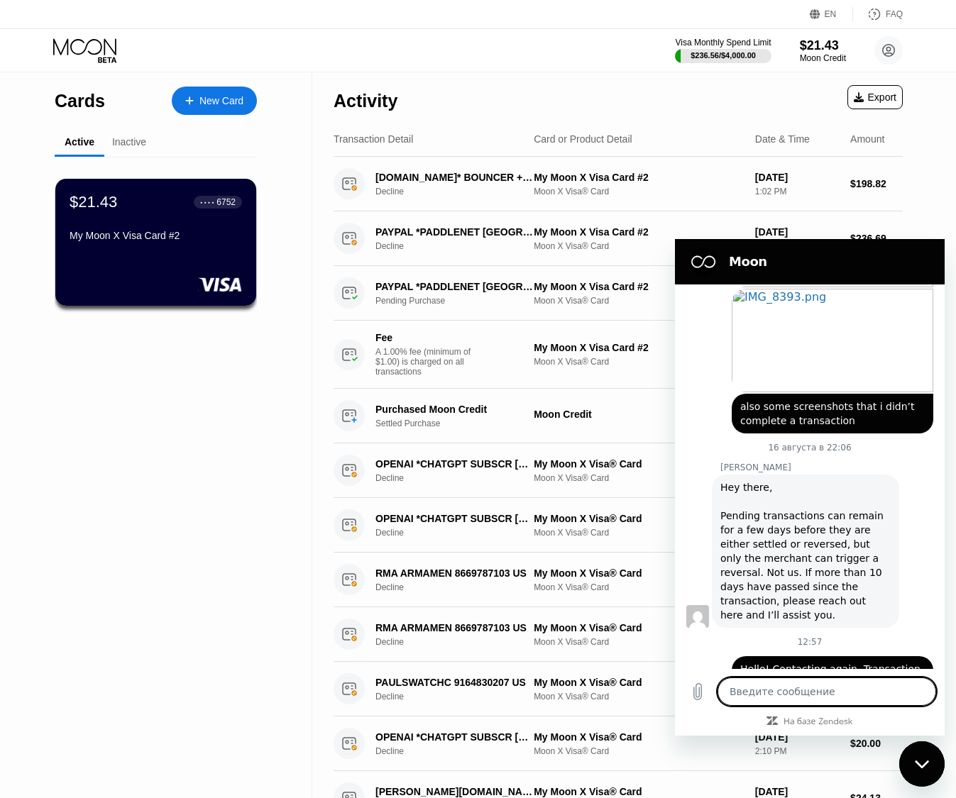
scroll to position [625, 0]
click at [202, 461] on div "$21.43 ● ● ● ● 6752 My Moon X Visa Card #2" at bounding box center [156, 322] width 202 height 331
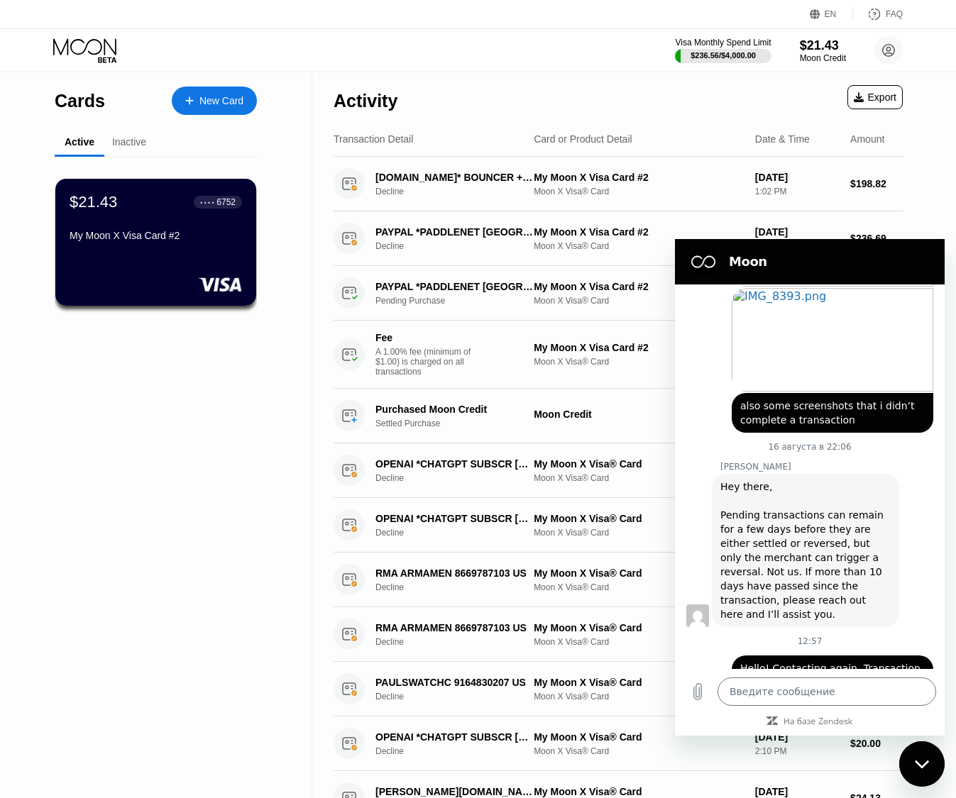
click at [931, 768] on div "Закрыть окно обмена сообщениями" at bounding box center [921, 764] width 43 height 43
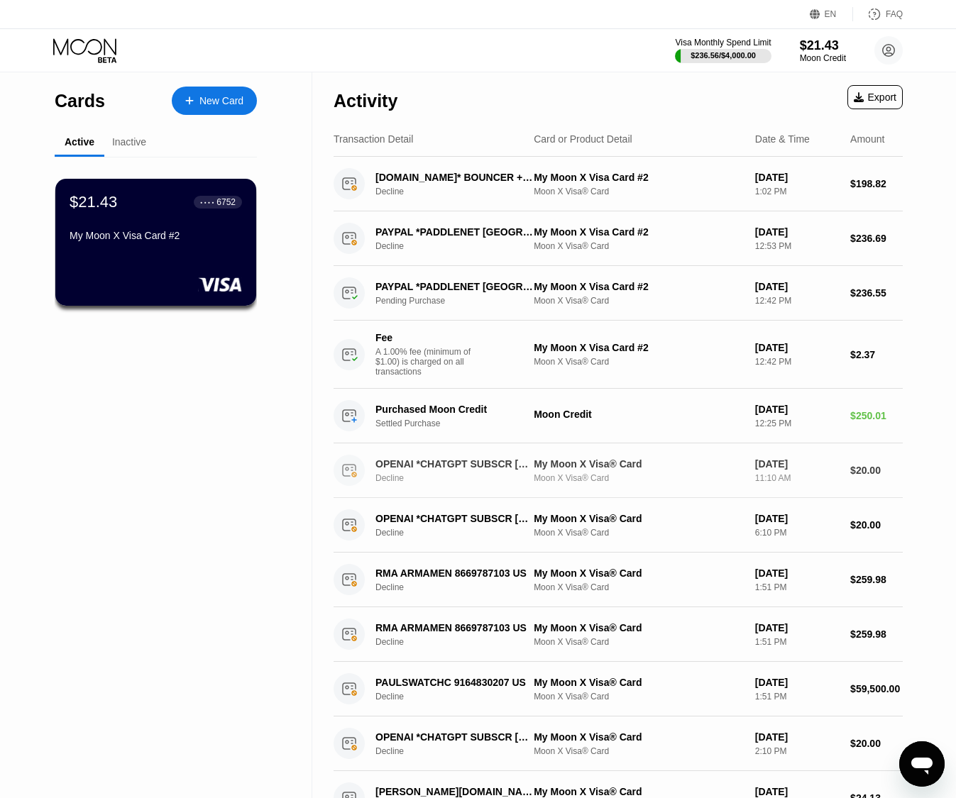
scroll to position [611, 0]
click at [928, 755] on icon "Открыть окно обмена сообщениями" at bounding box center [922, 764] width 26 height 26
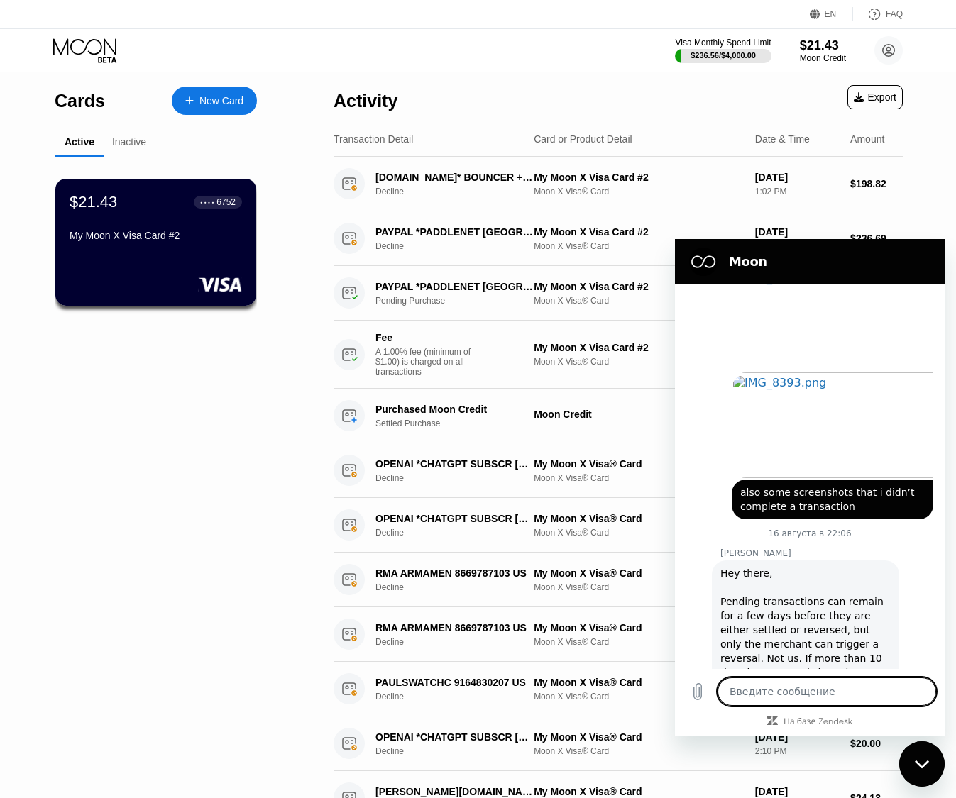
scroll to position [625, 0]
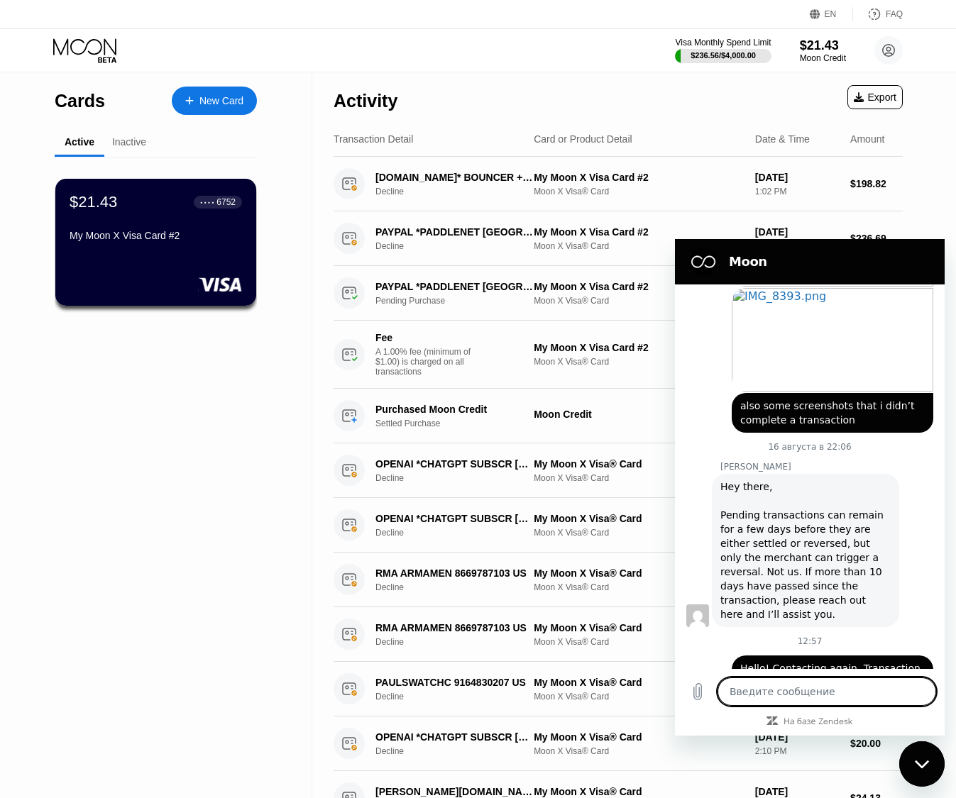
click at [278, 456] on div "Cards New Card Active Inactive $21.43 ● ● ● ● 6752 My Moon X Visa Card #2 $0.00…" at bounding box center [156, 487] width 312 height 831
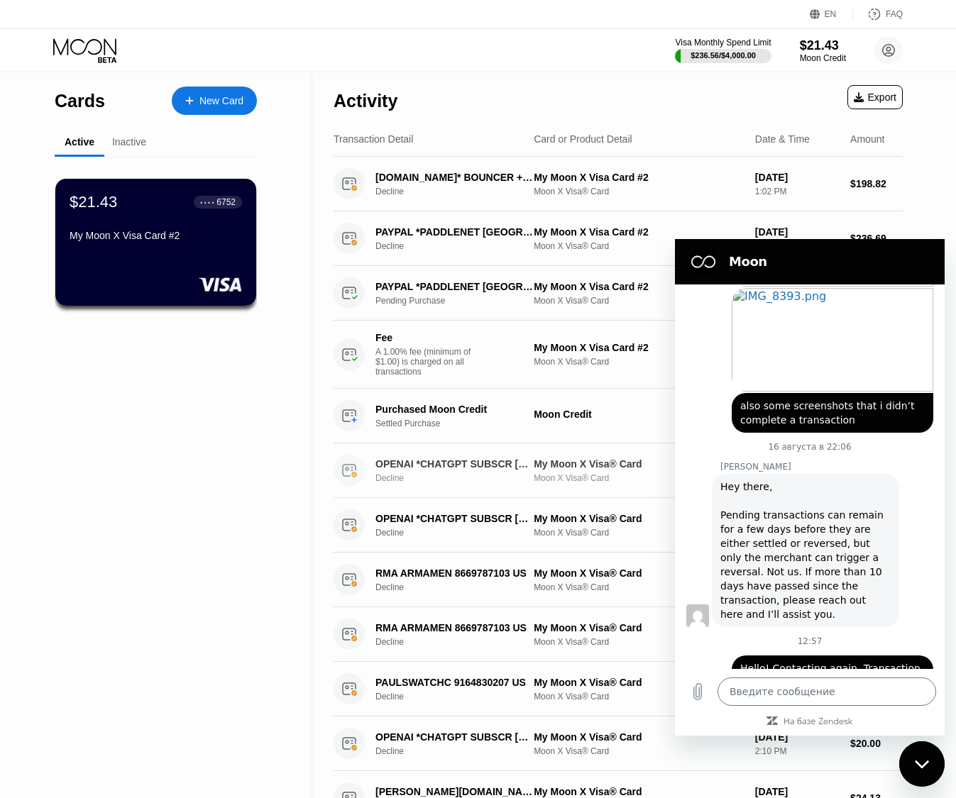
scroll to position [145, 0]
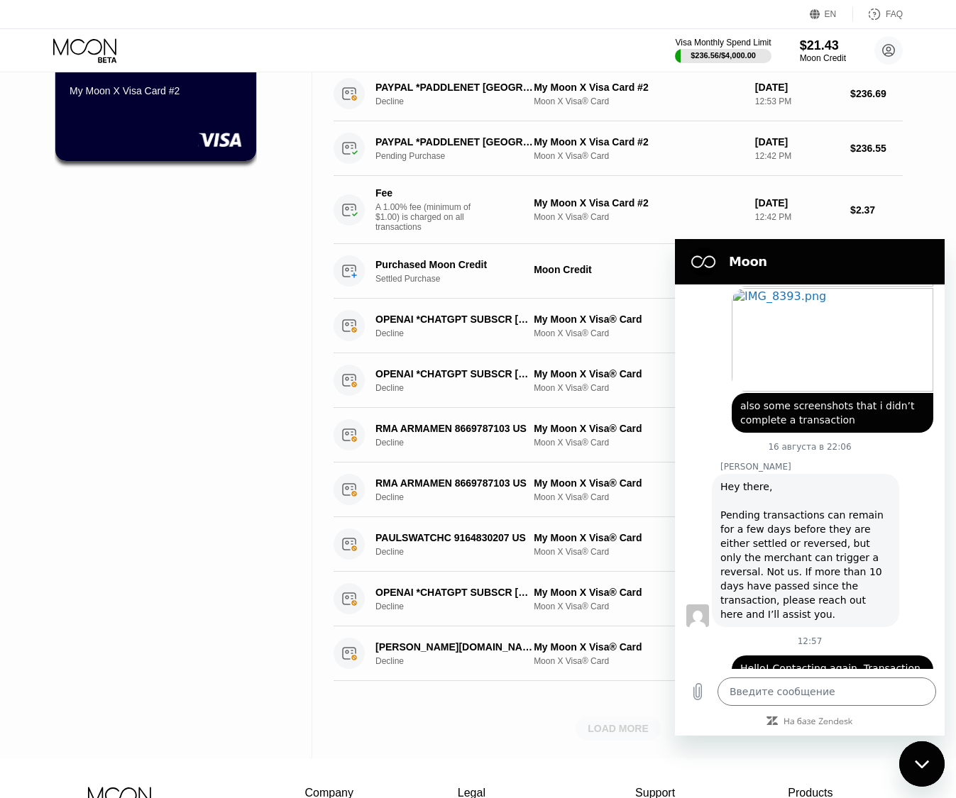
click at [605, 730] on div "LOAD MORE" at bounding box center [617, 728] width 61 height 13
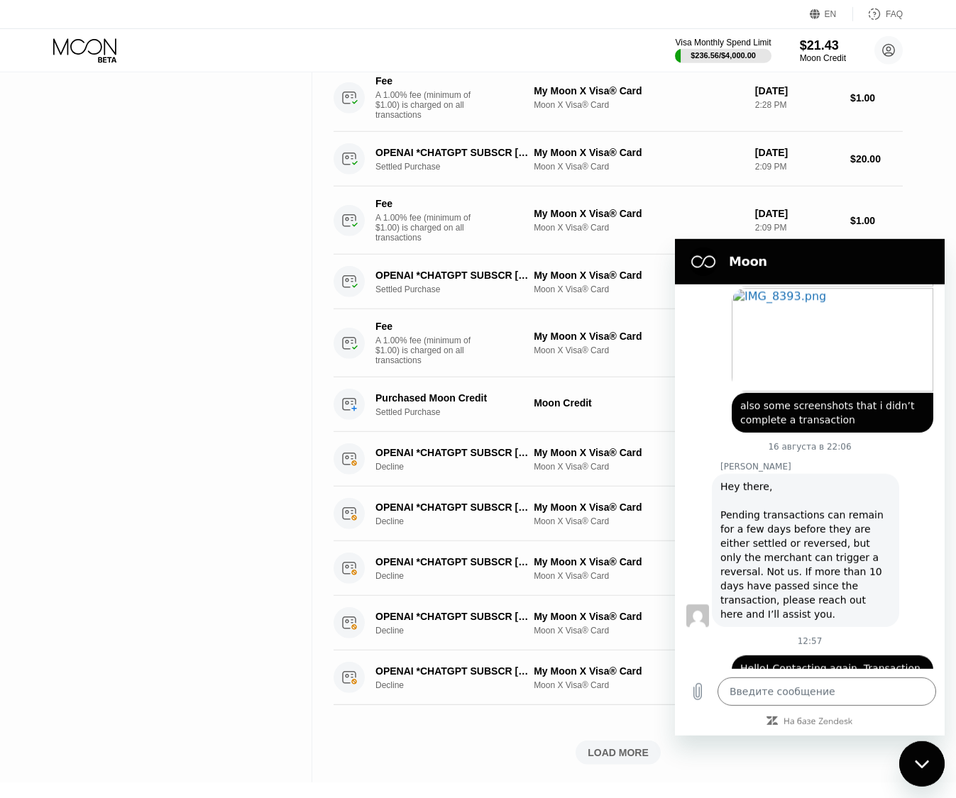
scroll to position [1086, 0]
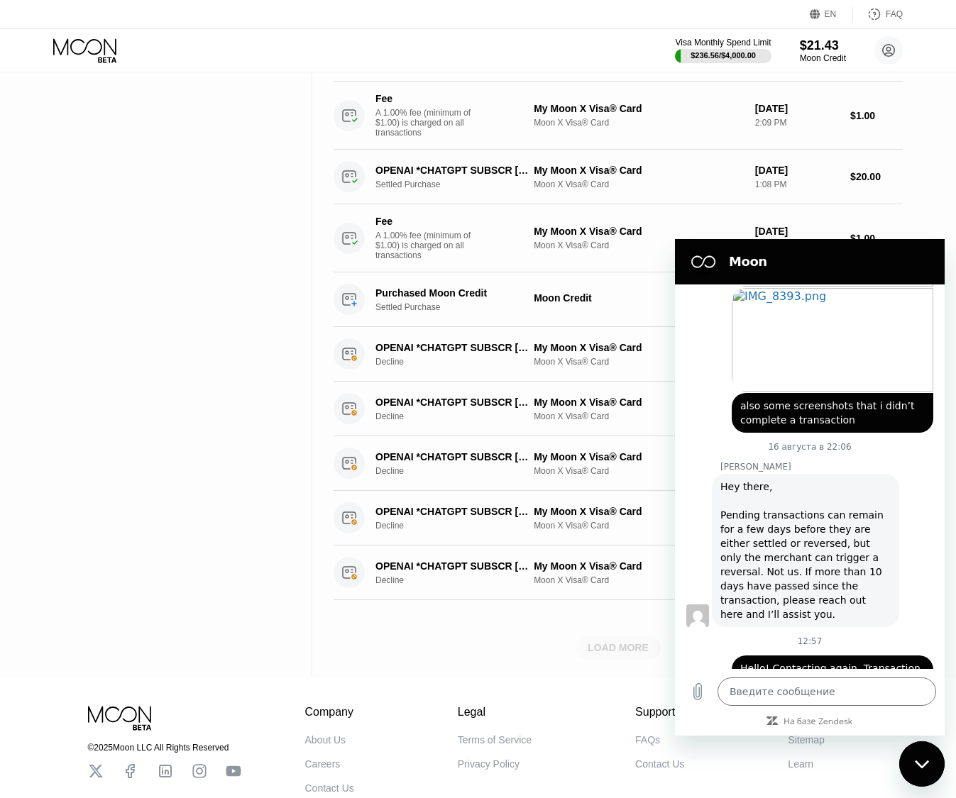
click at [605, 660] on div "LOAD MORE" at bounding box center [617, 648] width 85 height 24
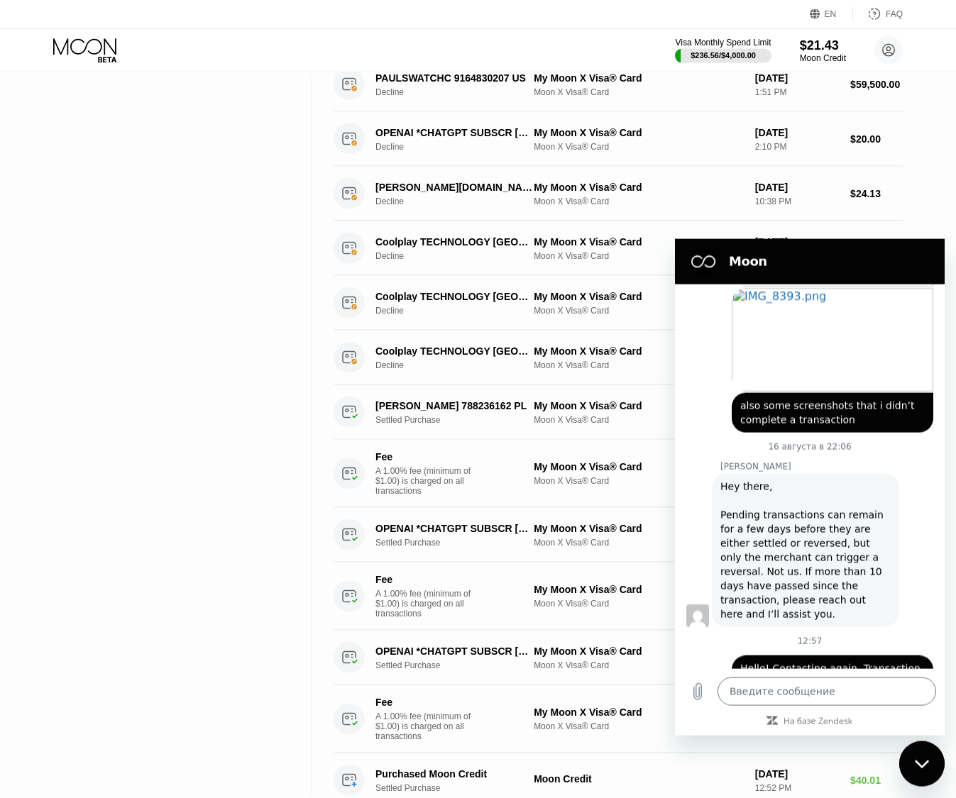
scroll to position [579, 0]
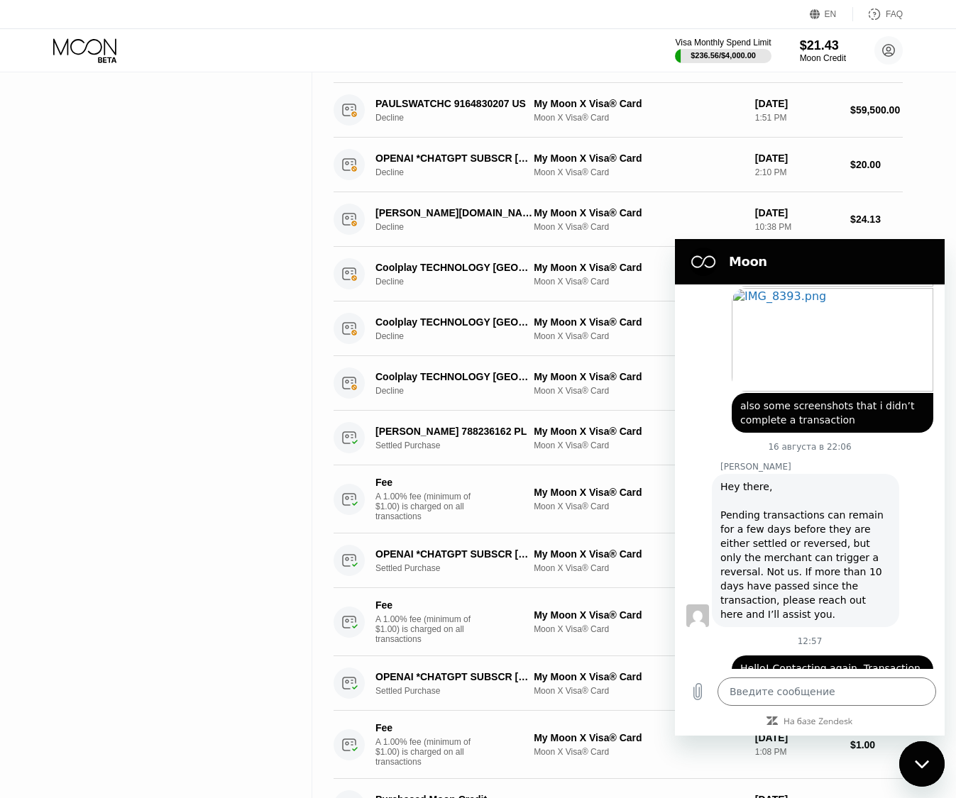
click at [913, 762] on div "Закрыть окно обмена сообщениями" at bounding box center [921, 764] width 43 height 43
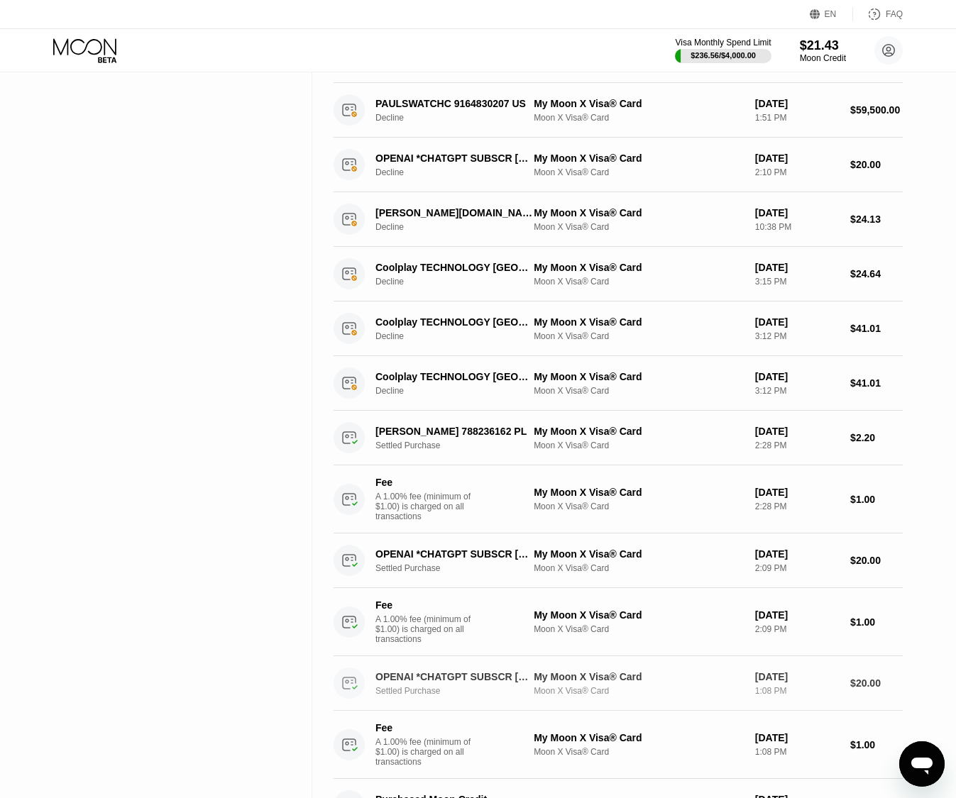
scroll to position [611, 0]
click at [914, 760] on icon "Открыть окно обмена сообщениями" at bounding box center [921, 766] width 21 height 17
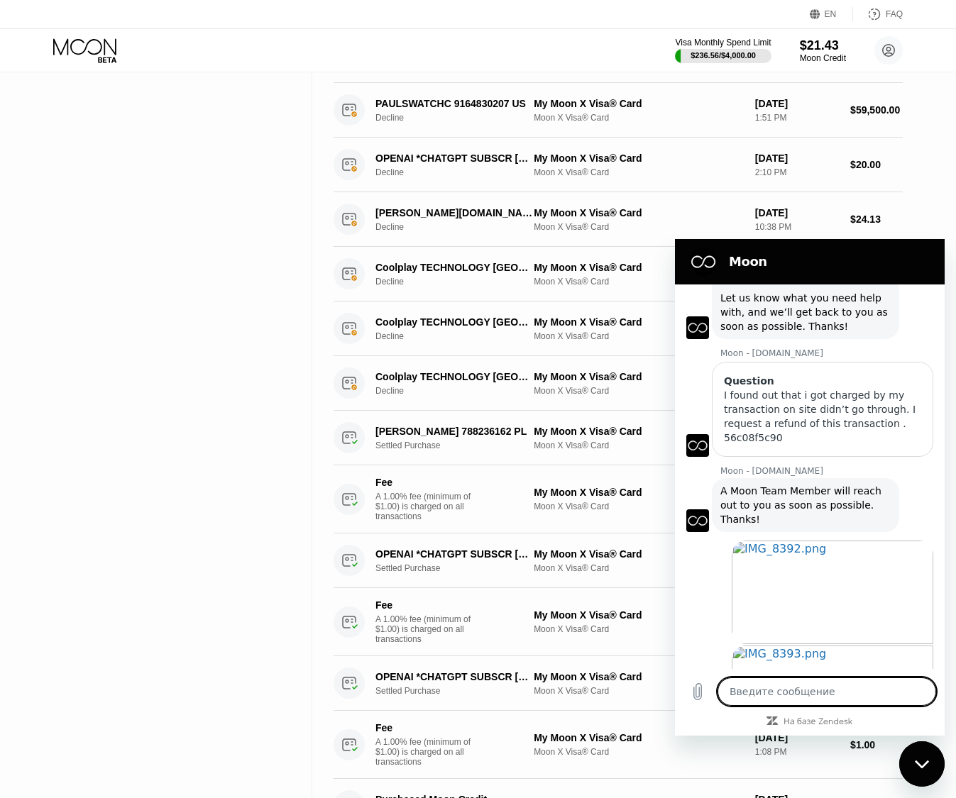
scroll to position [625, 0]
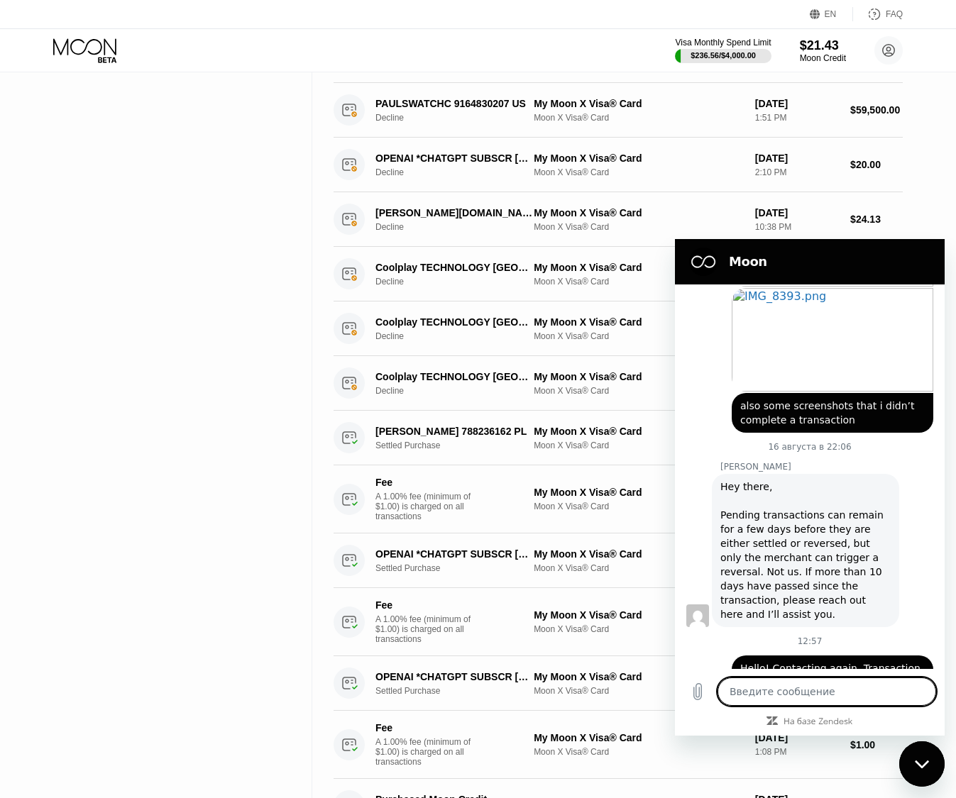
type textarea "x"
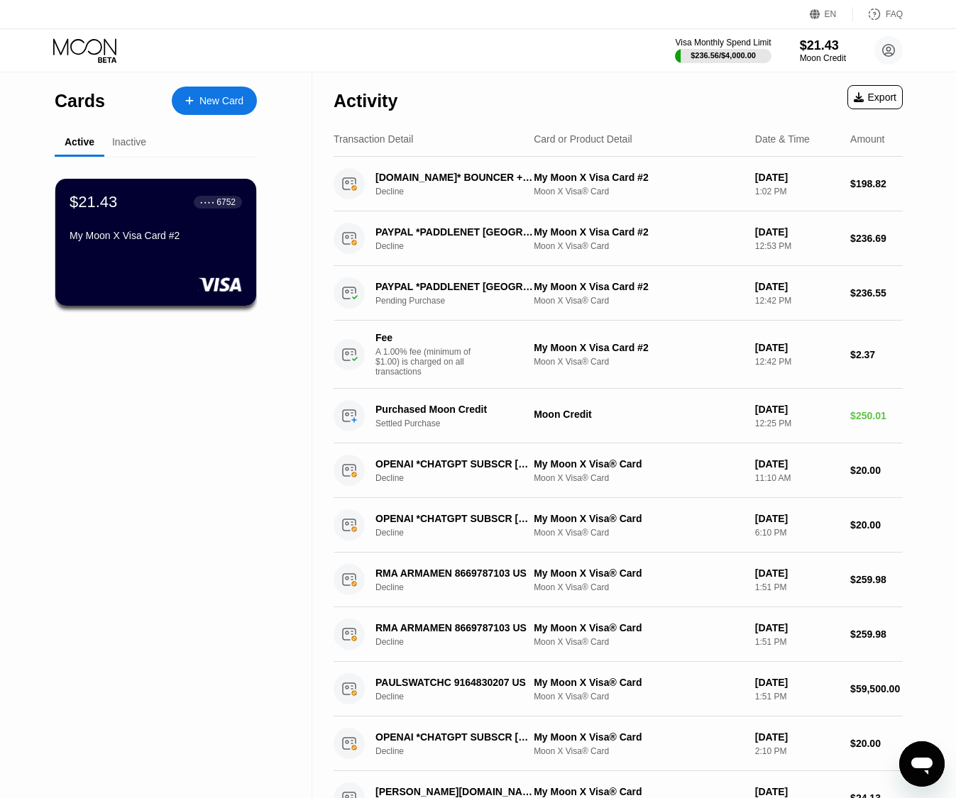
click at [919, 770] on icon "Открыть окно обмена сообщениями" at bounding box center [922, 764] width 26 height 26
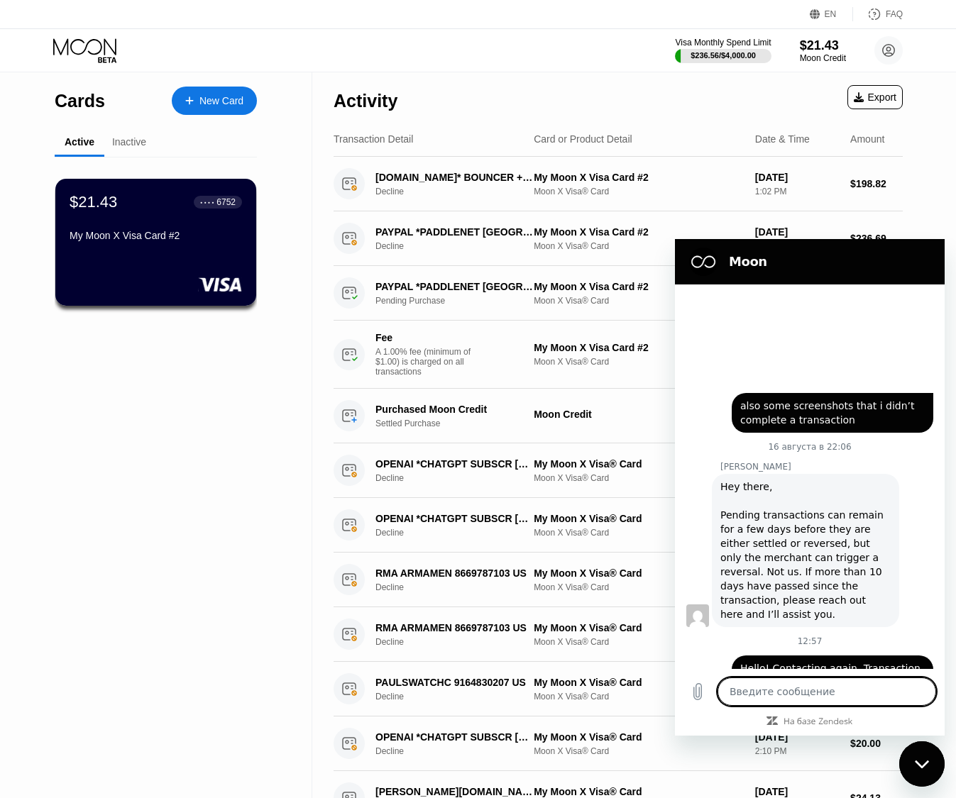
type textarea "x"
